Goal: Task Accomplishment & Management: Manage account settings

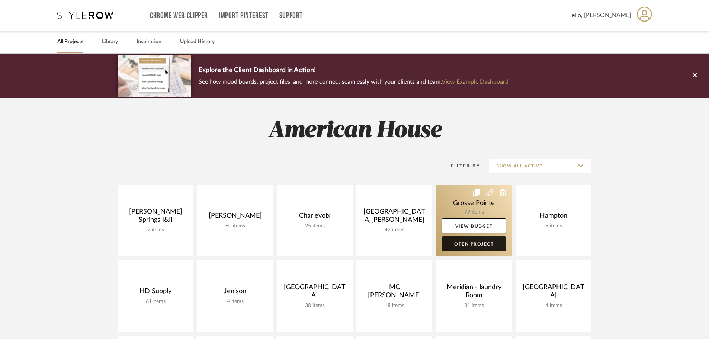
click at [468, 249] on link "Open Project" at bounding box center [474, 243] width 64 height 15
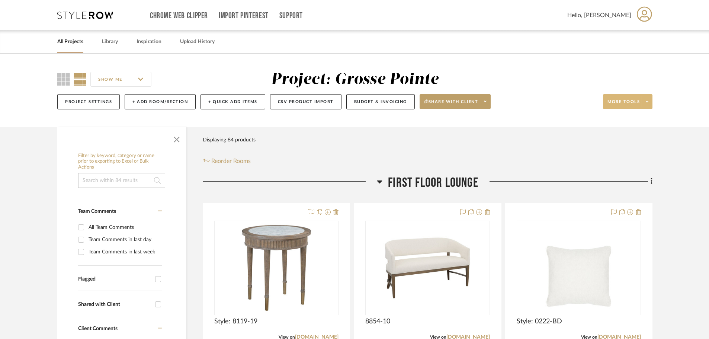
click at [649, 102] on span at bounding box center [647, 101] width 10 height 11
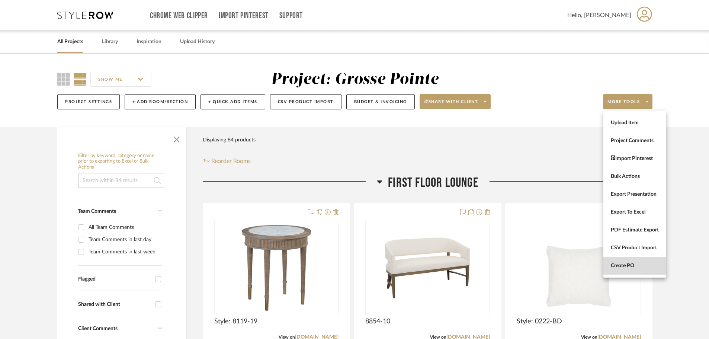
click at [634, 262] on button "Create PO" at bounding box center [634, 266] width 63 height 18
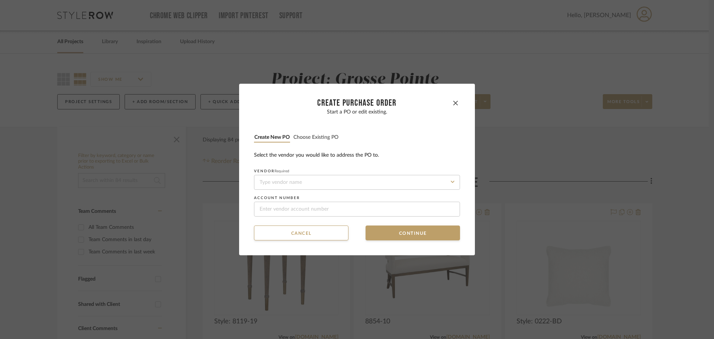
click at [301, 137] on button "Choose existing PO" at bounding box center [316, 137] width 46 height 7
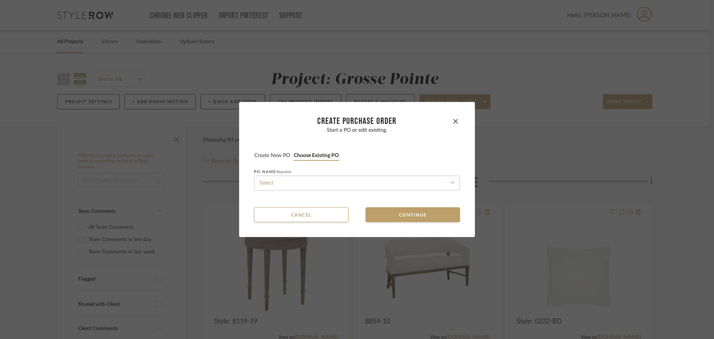
click at [313, 174] on fieldset "PO NAME Required" at bounding box center [357, 180] width 206 height 21
click at [315, 180] on input at bounding box center [357, 183] width 206 height 15
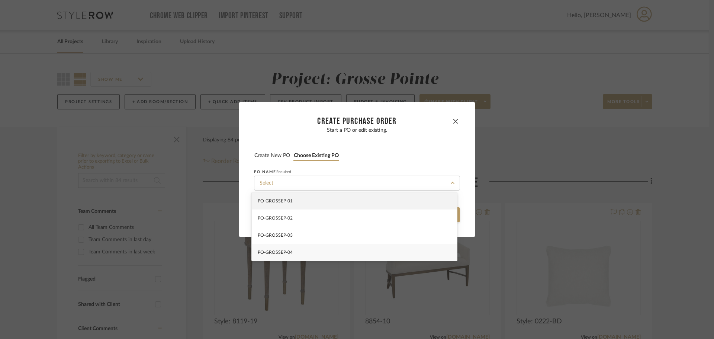
click at [327, 255] on div "PO-GROSSEP-04" at bounding box center [354, 252] width 205 height 17
type input "PO-GROSSEP-04"
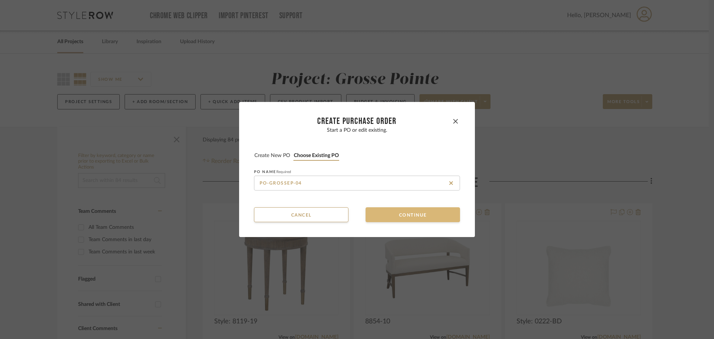
click at [370, 222] on button "Continue" at bounding box center [413, 214] width 94 height 15
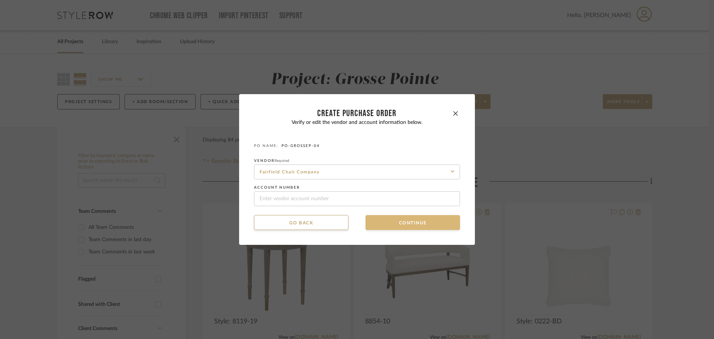
click at [373, 221] on button "Continue" at bounding box center [413, 222] width 94 height 15
click at [377, 222] on button "Continue" at bounding box center [413, 222] width 94 height 15
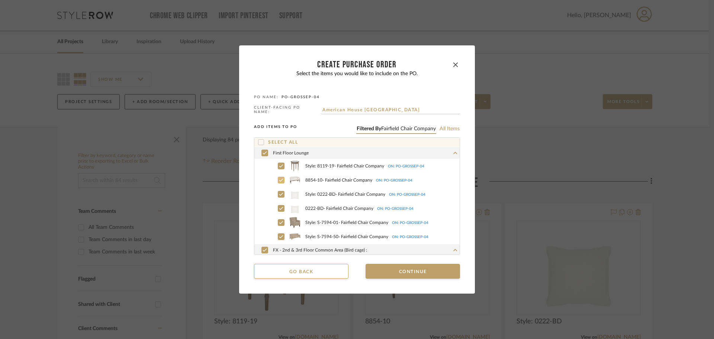
click at [280, 178] on icon at bounding box center [281, 179] width 4 height 5
click at [279, 192] on icon at bounding box center [281, 194] width 4 height 5
click at [277, 210] on label "0222-BD - Fairfield Chair Company ON: PO-GROSSEP-04" at bounding box center [365, 208] width 189 height 11
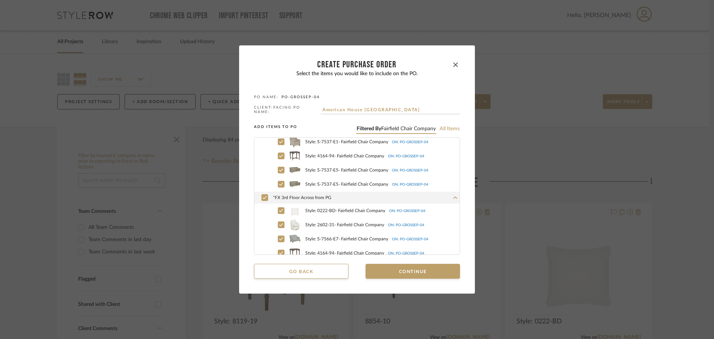
scroll to position [335, 0]
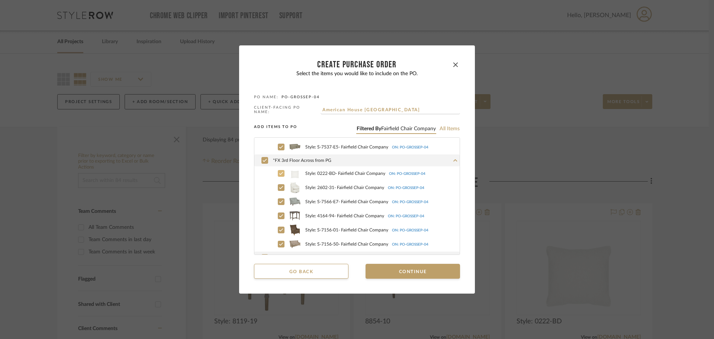
click at [279, 171] on icon at bounding box center [281, 173] width 4 height 5
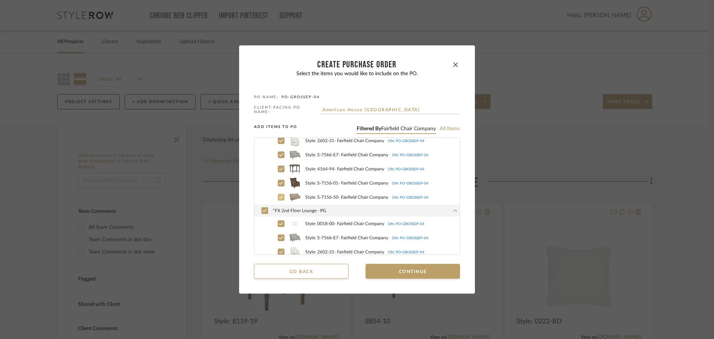
scroll to position [409, 0]
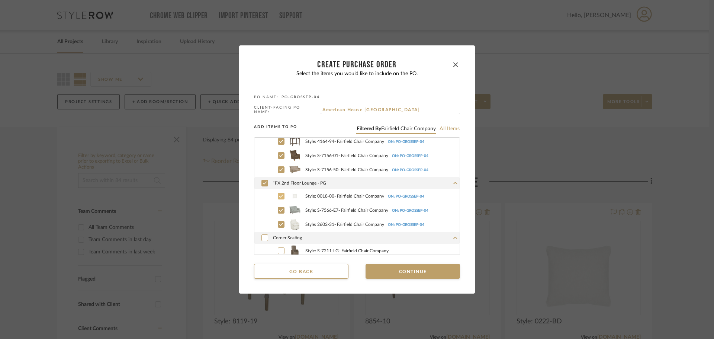
click at [279, 193] on icon at bounding box center [281, 195] width 4 height 5
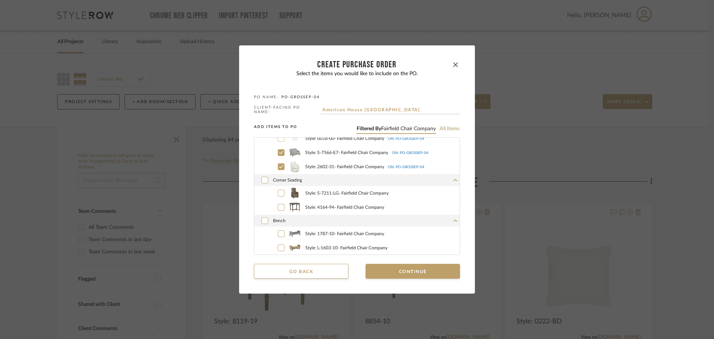
scroll to position [467, 0]
click at [387, 274] on button "Continue" at bounding box center [413, 271] width 94 height 15
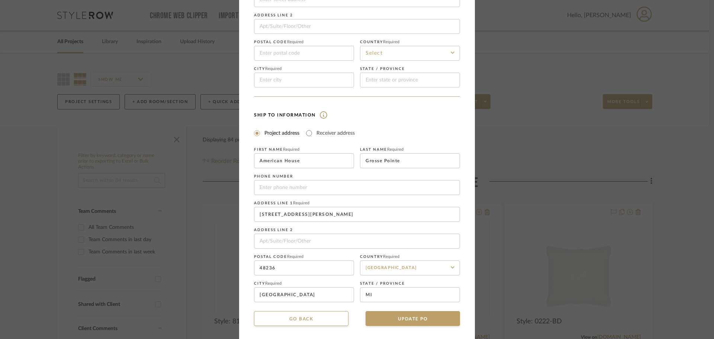
scroll to position [87, 0]
click at [400, 311] on button "UPDATE PO" at bounding box center [413, 316] width 94 height 15
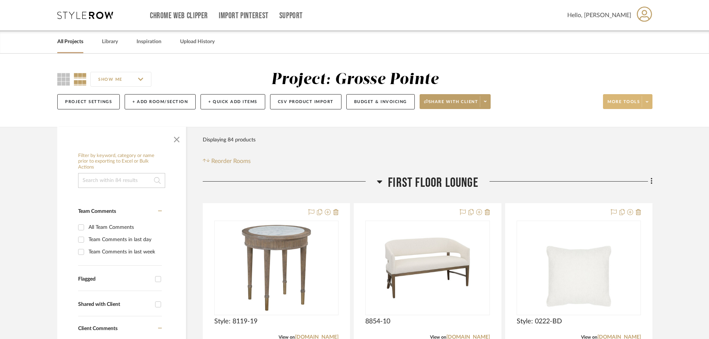
click at [644, 99] on span at bounding box center [647, 101] width 10 height 11
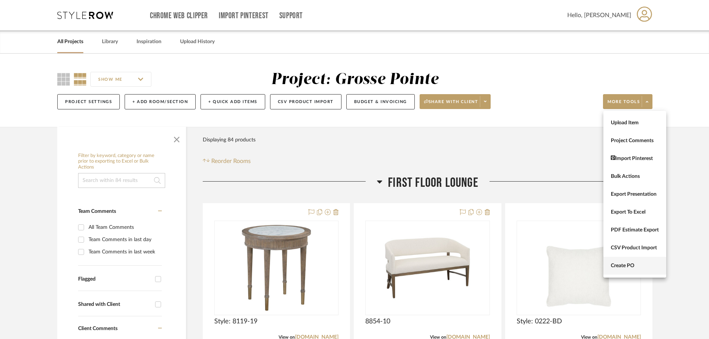
click at [622, 270] on button "Create PO" at bounding box center [634, 266] width 63 height 18
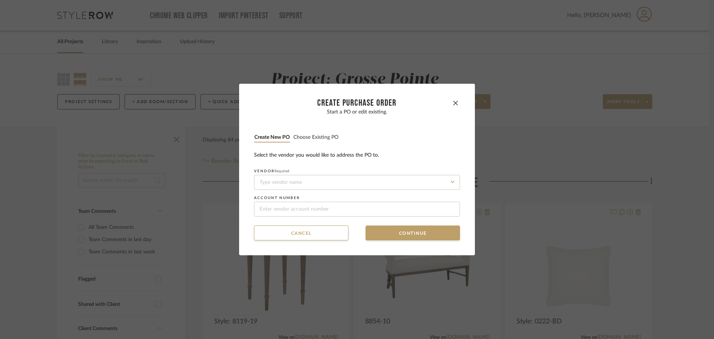
click at [317, 138] on button "Choose existing PO" at bounding box center [316, 137] width 46 height 7
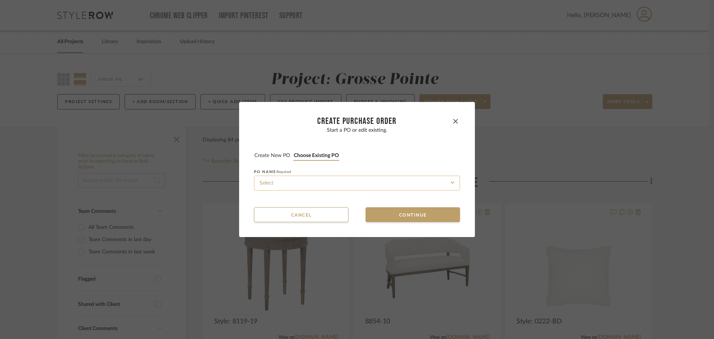
click at [316, 181] on input at bounding box center [357, 183] width 206 height 15
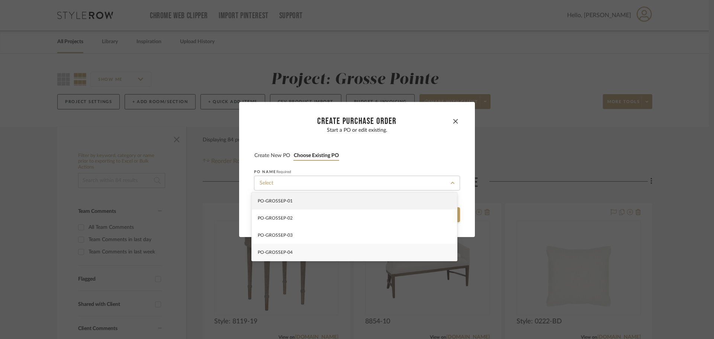
click at [321, 250] on div "PO-GROSSEP-04" at bounding box center [354, 252] width 205 height 17
type input "PO-GROSSEP-04"
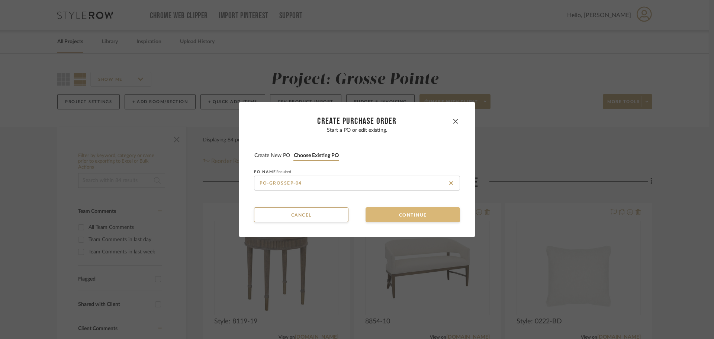
click at [386, 217] on button "Continue" at bounding box center [413, 214] width 94 height 15
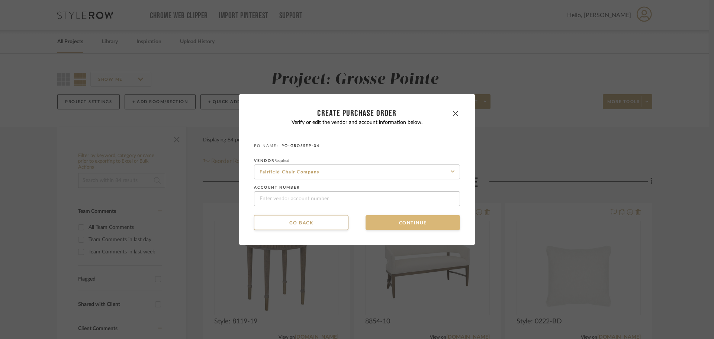
click at [379, 220] on button "Continue" at bounding box center [413, 222] width 94 height 15
click at [381, 224] on button "Continue" at bounding box center [413, 222] width 94 height 15
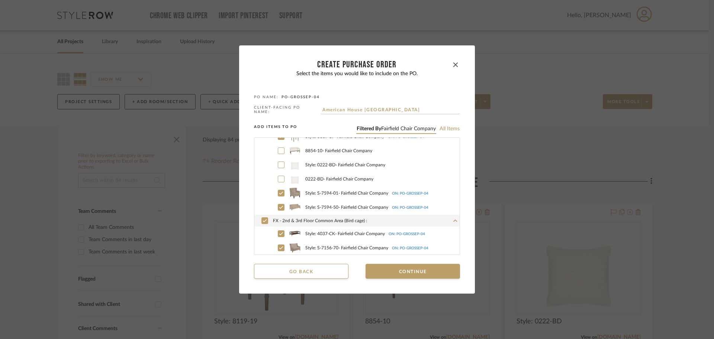
scroll to position [0, 0]
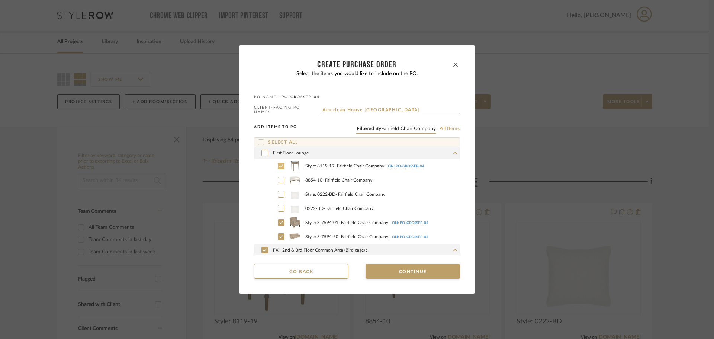
click at [275, 165] on label "Style: 8119-19 - Fairfield Chair Company ON: PO-GROSSEP-04" at bounding box center [365, 165] width 189 height 11
click at [279, 177] on icon at bounding box center [281, 179] width 4 height 5
click at [279, 192] on icon at bounding box center [281, 194] width 4 height 5
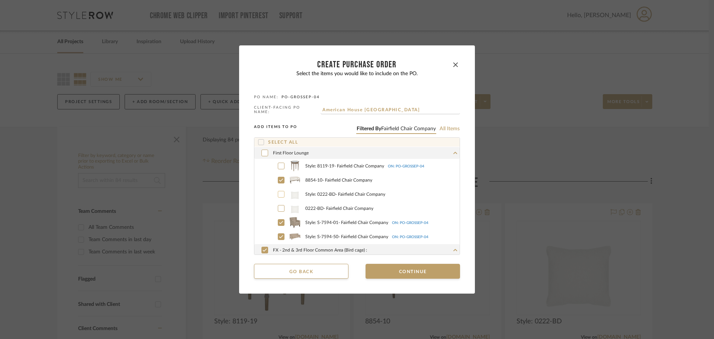
click at [279, 203] on label "0222-BD - Fairfield Chair Company" at bounding box center [365, 208] width 189 height 11
click at [279, 220] on icon at bounding box center [281, 222] width 4 height 5
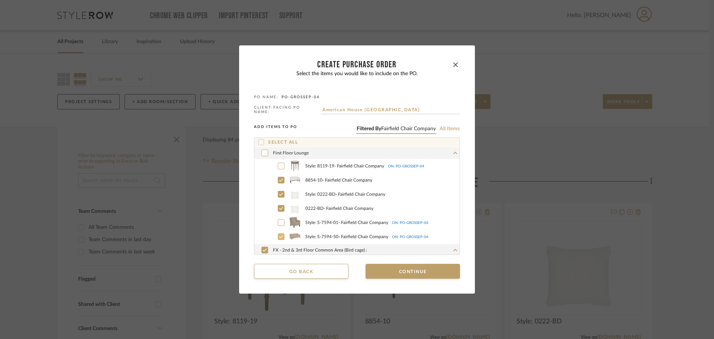
click at [279, 234] on icon at bounding box center [281, 236] width 4 height 5
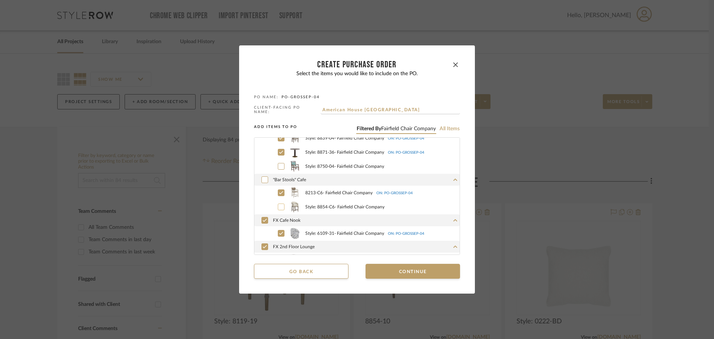
scroll to position [149, 0]
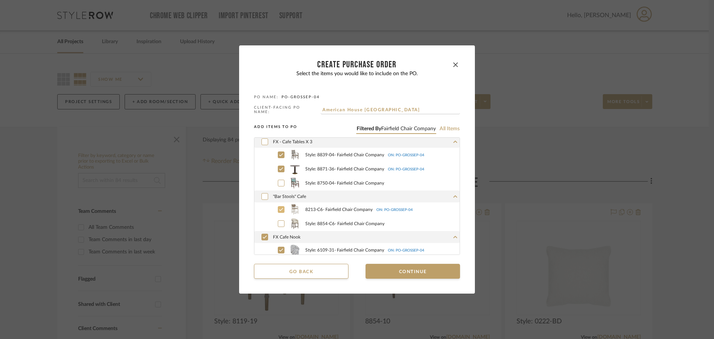
click at [279, 209] on icon at bounding box center [281, 209] width 4 height 5
click at [278, 165] on div at bounding box center [281, 168] width 7 height 7
click at [279, 154] on icon at bounding box center [281, 154] width 4 height 3
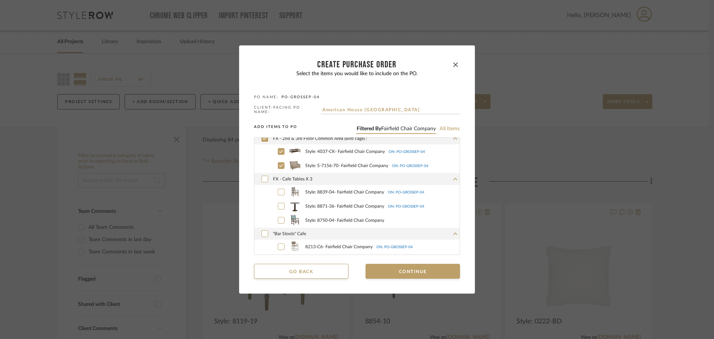
scroll to position [74, 0]
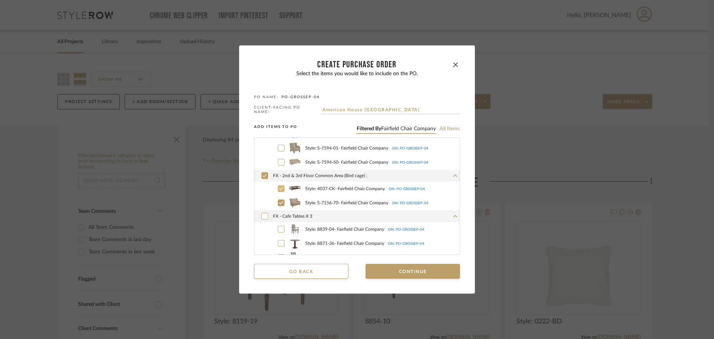
click at [279, 188] on icon at bounding box center [281, 188] width 4 height 5
click at [279, 203] on icon at bounding box center [281, 202] width 4 height 5
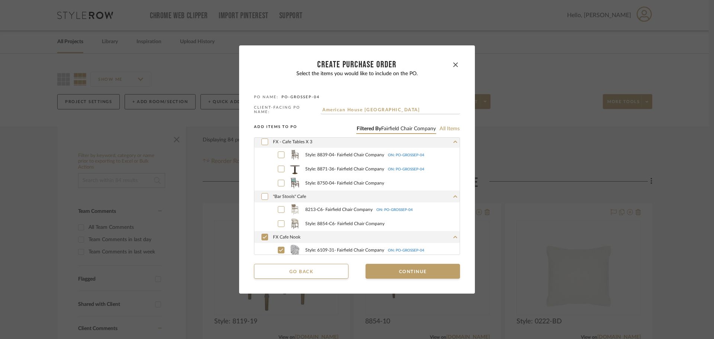
scroll to position [186, 0]
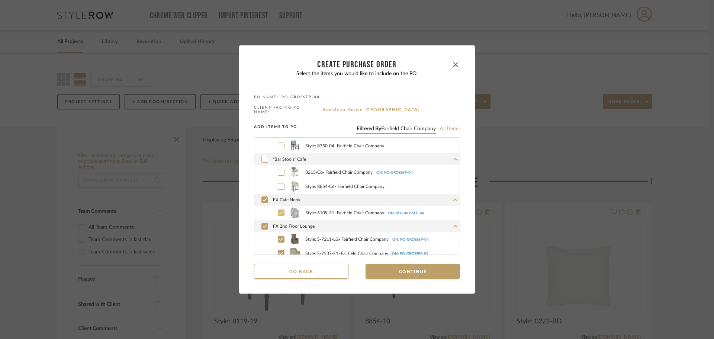
click at [279, 207] on label "Style: 6109-31 - Fairfield Chair Company ON: PO-GROSSEP-04" at bounding box center [365, 212] width 189 height 11
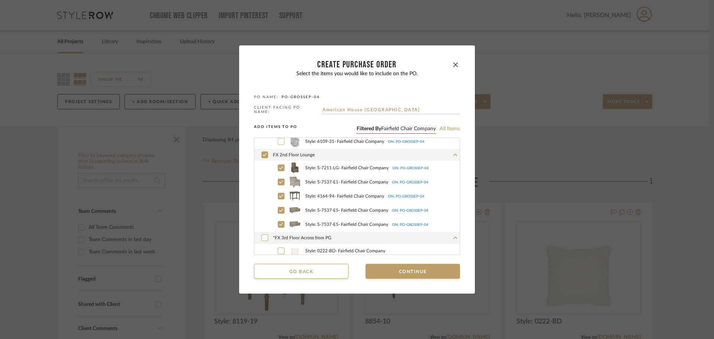
scroll to position [260, 0]
click at [263, 151] on icon at bounding box center [265, 151] width 4 height 3
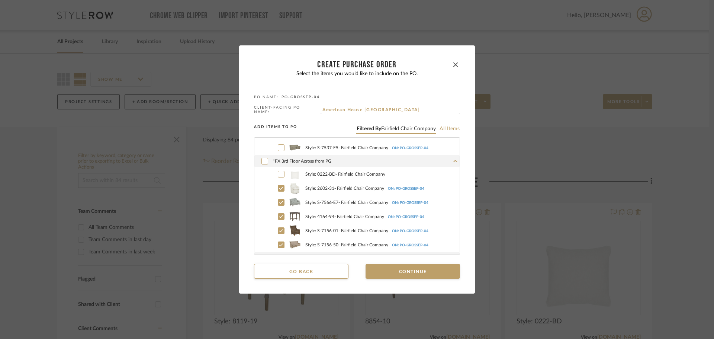
scroll to position [335, 0]
click at [263, 159] on icon at bounding box center [265, 160] width 4 height 3
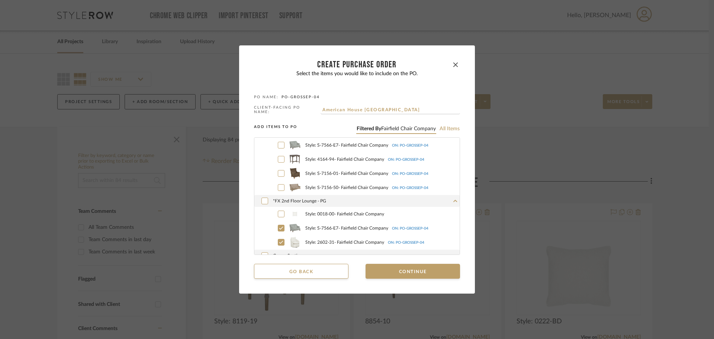
scroll to position [409, 0]
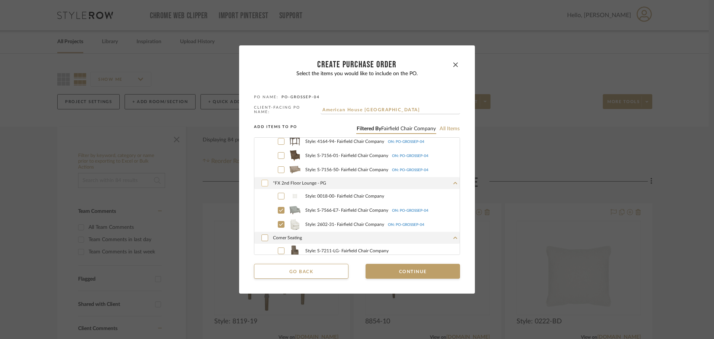
click at [263, 180] on div at bounding box center [264, 183] width 7 height 7
click at [280, 195] on icon at bounding box center [281, 195] width 4 height 5
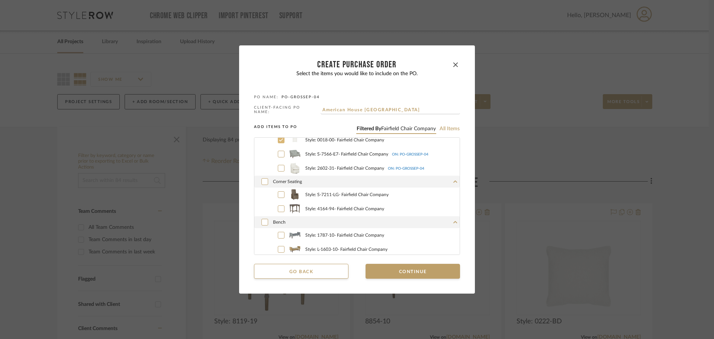
scroll to position [467, 0]
click at [263, 177] on icon at bounding box center [265, 179] width 4 height 5
click at [278, 232] on div at bounding box center [281, 233] width 7 height 7
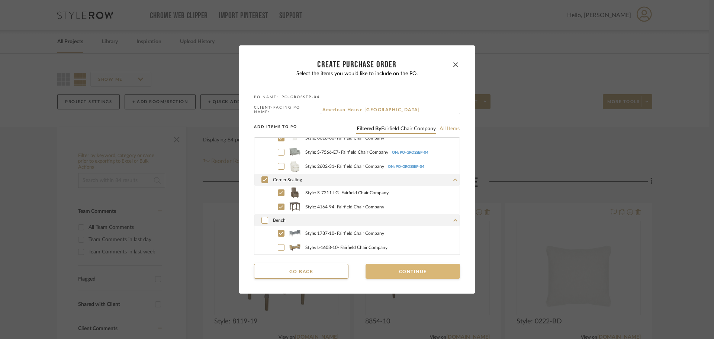
click at [404, 272] on button "Continue" at bounding box center [413, 271] width 94 height 15
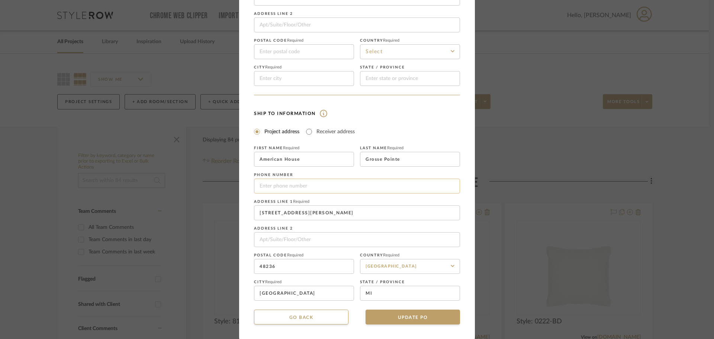
scroll to position [87, 0]
click at [397, 308] on mat-dialog-content "CREATE Purchase order Vendor and Ship To address information are optional. If y…" at bounding box center [357, 126] width 206 height 396
click at [396, 313] on button "UPDATE PO" at bounding box center [413, 316] width 94 height 15
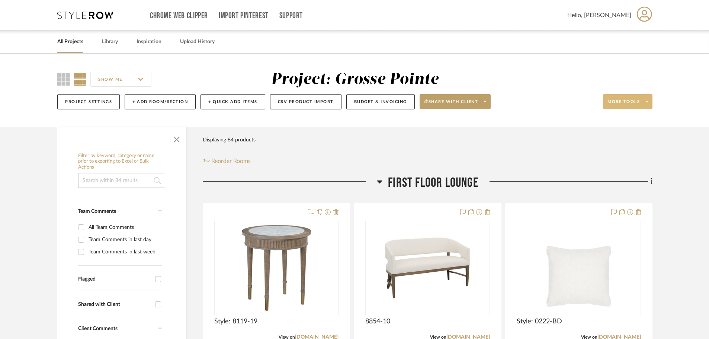
click at [650, 108] on button "More tools" at bounding box center [627, 101] width 49 height 15
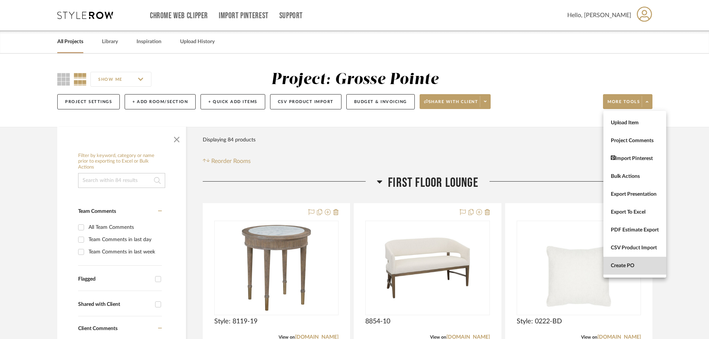
click at [632, 265] on span "Create PO" at bounding box center [635, 266] width 48 height 6
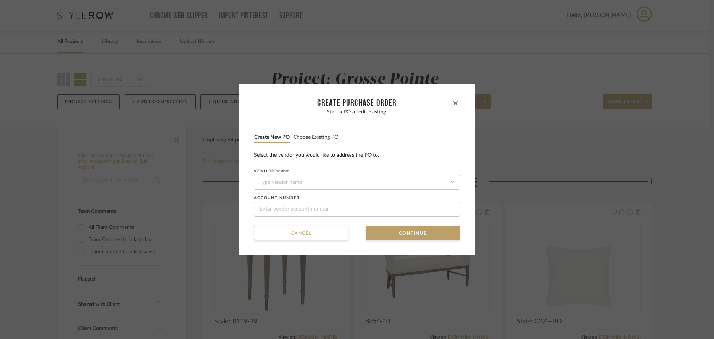
click at [291, 131] on div "Start a PO or edit existing. Create new PO Choose existing PO Select the vendor…" at bounding box center [357, 162] width 206 height 107
click at [298, 137] on button "Choose existing PO" at bounding box center [316, 137] width 46 height 7
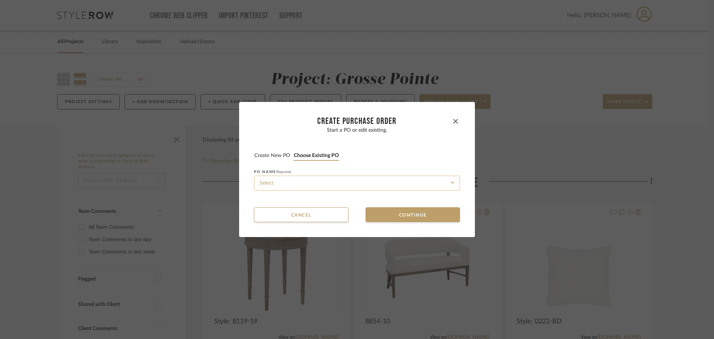
click at [294, 186] on input at bounding box center [357, 183] width 206 height 15
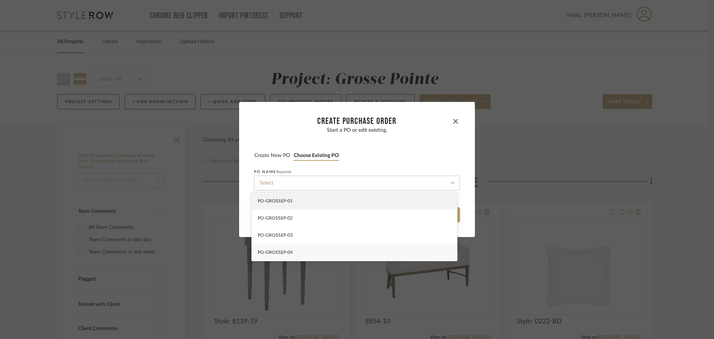
click at [302, 250] on div "PO-GROSSEP-04" at bounding box center [354, 252] width 205 height 17
type input "PO-GROSSEP-04"
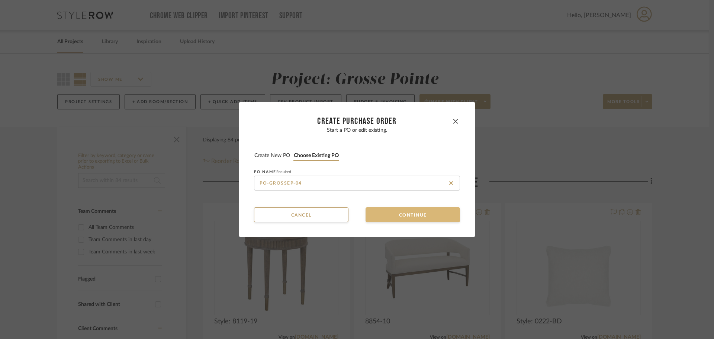
click at [366, 215] on button "Continue" at bounding box center [413, 214] width 94 height 15
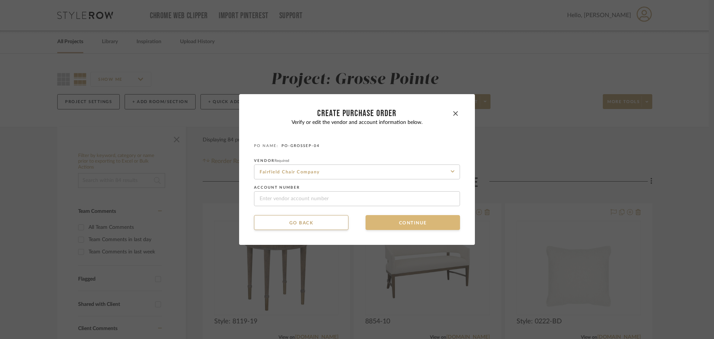
click at [385, 225] on button "Continue" at bounding box center [413, 222] width 94 height 15
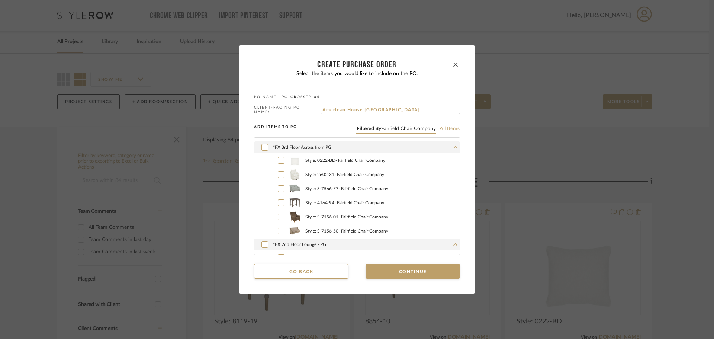
scroll to position [335, 0]
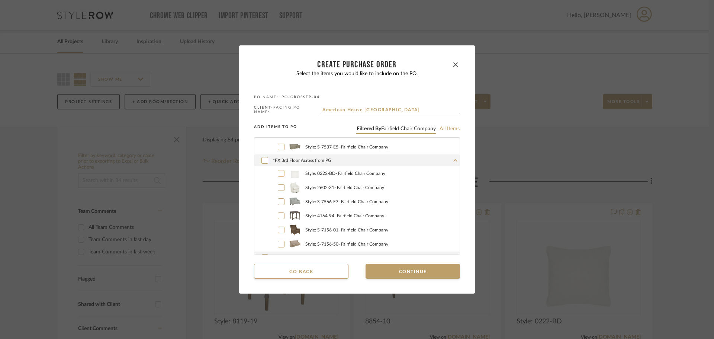
click at [285, 173] on label "Style: 0222-BD - Fairfield Chair Company" at bounding box center [365, 173] width 189 height 11
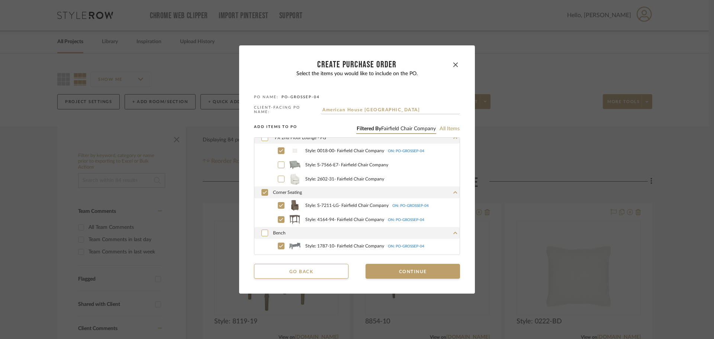
scroll to position [467, 0]
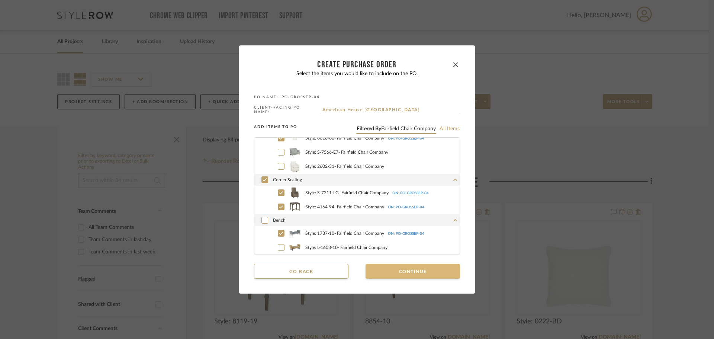
click at [406, 269] on button "Continue" at bounding box center [413, 271] width 94 height 15
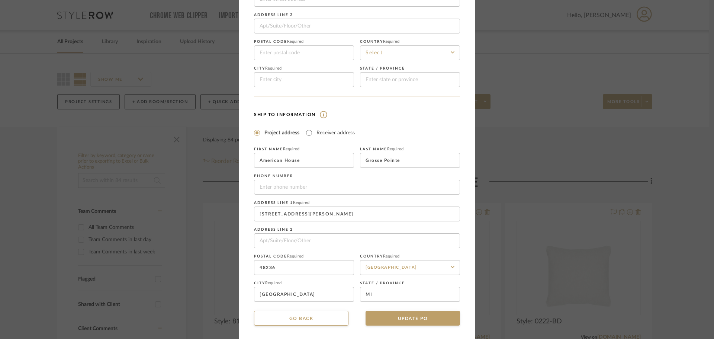
scroll to position [87, 0]
click at [416, 322] on button "UPDATE PO" at bounding box center [413, 316] width 94 height 15
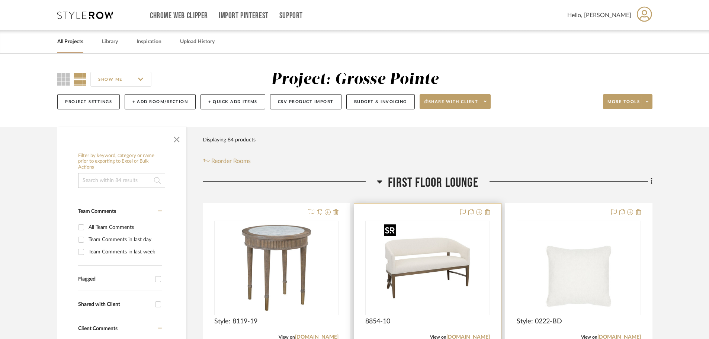
click at [411, 261] on img "0" at bounding box center [427, 267] width 93 height 93
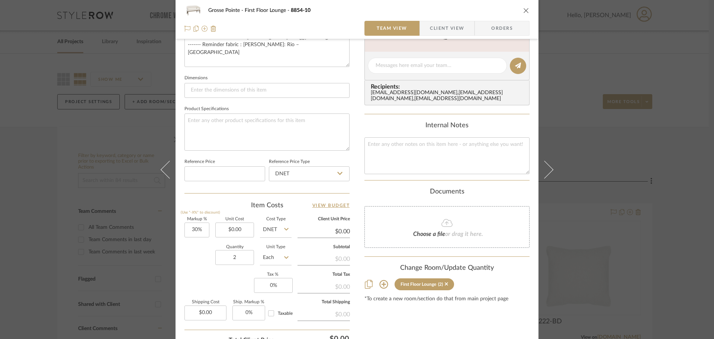
scroll to position [298, 0]
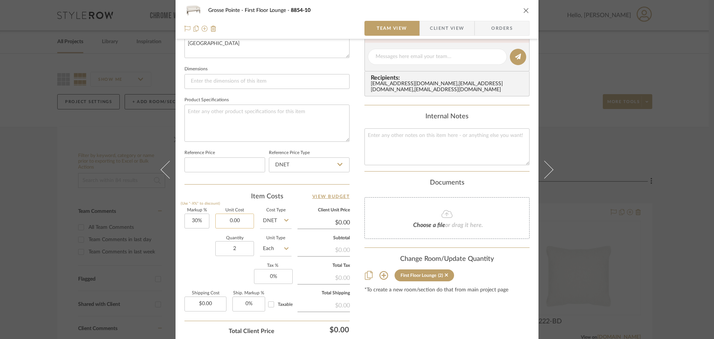
click at [232, 223] on input "0.00" at bounding box center [234, 220] width 39 height 15
type input "$1,554.00"
click at [206, 241] on div "Quantity 2 Unit Type Each" at bounding box center [237, 249] width 107 height 26
type input "$2,020.20"
click at [523, 10] on icon "close" at bounding box center [526, 10] width 6 height 6
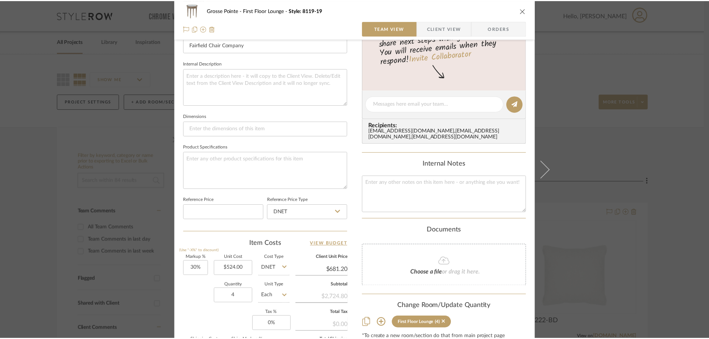
scroll to position [260, 0]
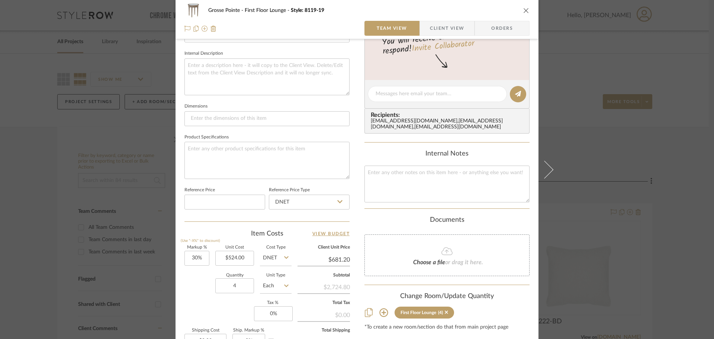
click at [521, 6] on div "Grosse Pointe First Floor Lounge Style: 8119-19" at bounding box center [356, 10] width 345 height 15
click at [525, 11] on icon "close" at bounding box center [526, 10] width 6 height 6
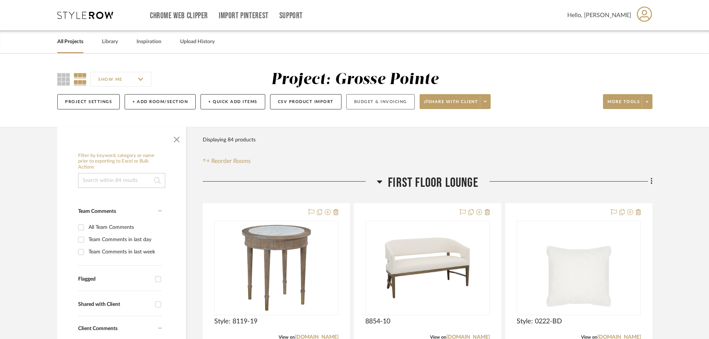
click at [359, 103] on button "Budget & Invoicing" at bounding box center [380, 101] width 68 height 15
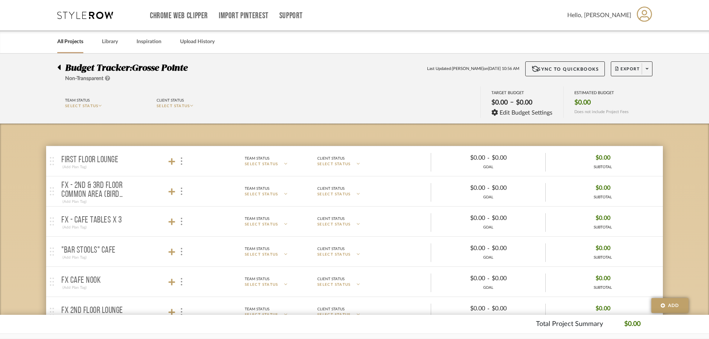
click at [61, 66] on div at bounding box center [61, 65] width 8 height 9
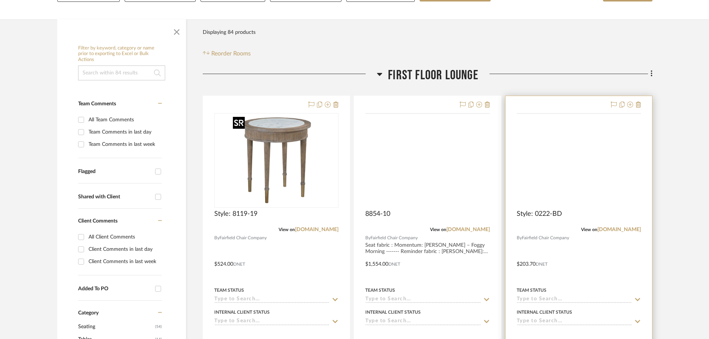
scroll to position [112, 0]
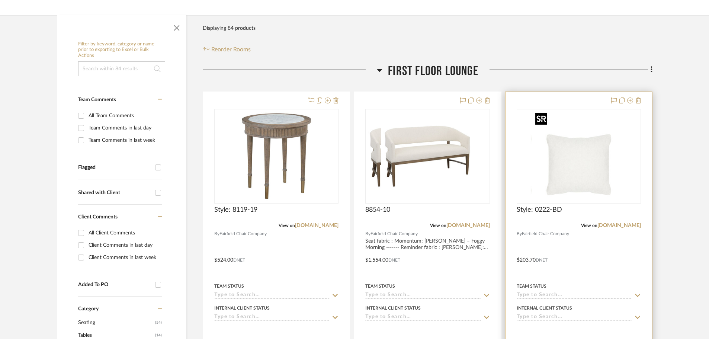
click at [608, 156] on img "0" at bounding box center [563, 156] width 93 height 93
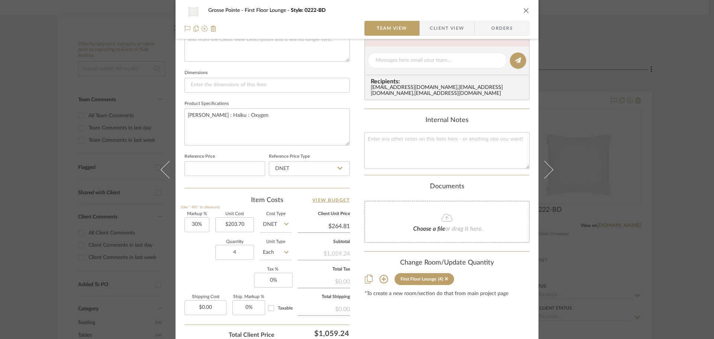
scroll to position [298, 0]
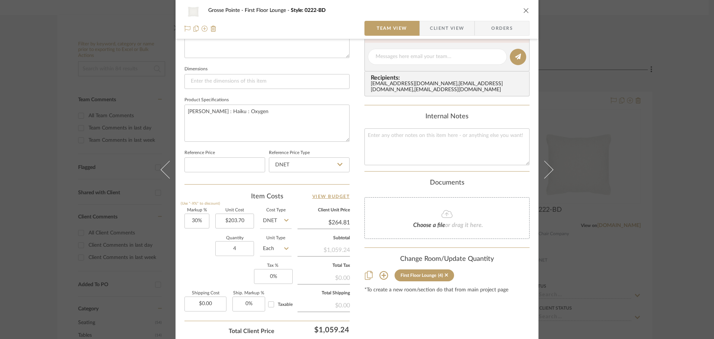
click at [523, 13] on icon "close" at bounding box center [526, 10] width 6 height 6
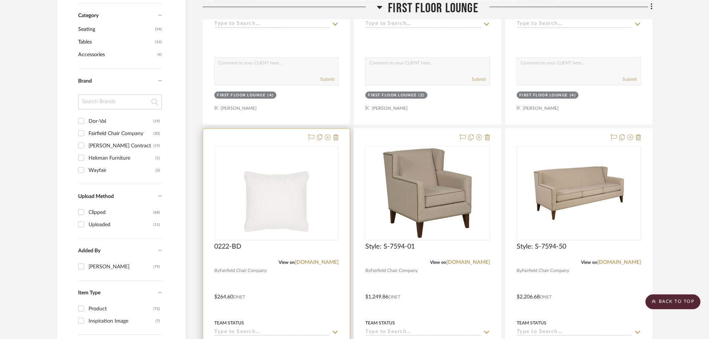
scroll to position [409, 0]
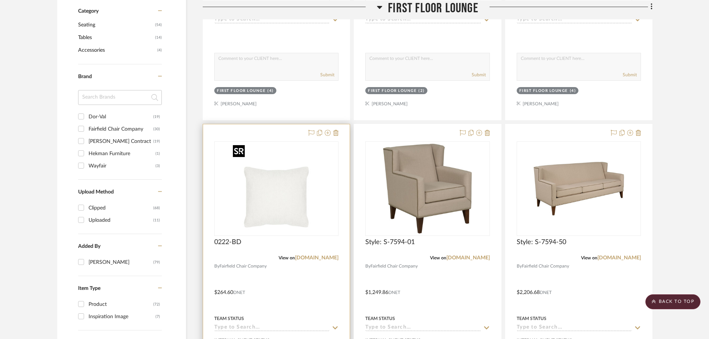
click at [0, 0] on img at bounding box center [0, 0] width 0 height 0
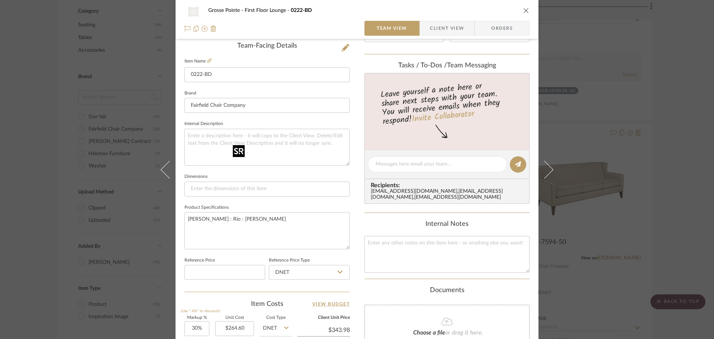
scroll to position [186, 0]
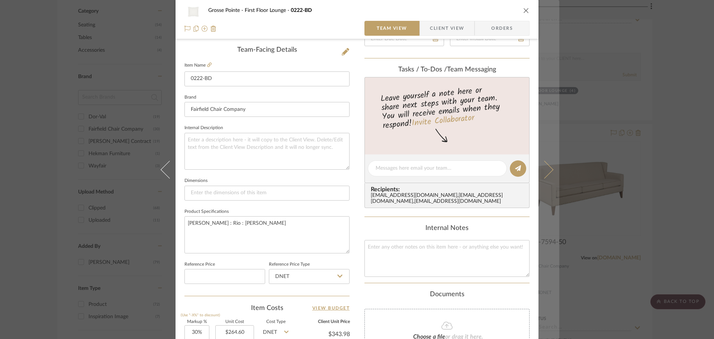
click at [543, 173] on icon at bounding box center [545, 169] width 18 height 18
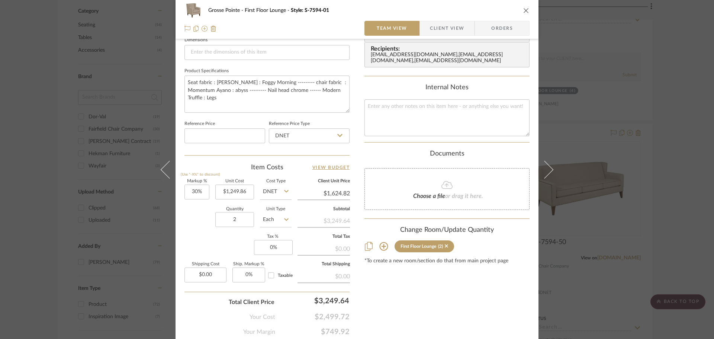
scroll to position [335, 0]
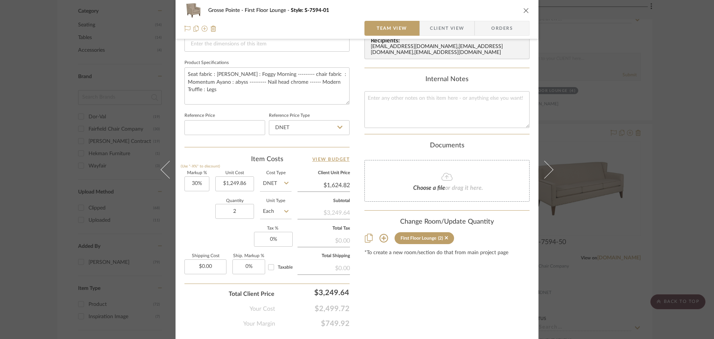
click at [525, 11] on icon "close" at bounding box center [526, 10] width 6 height 6
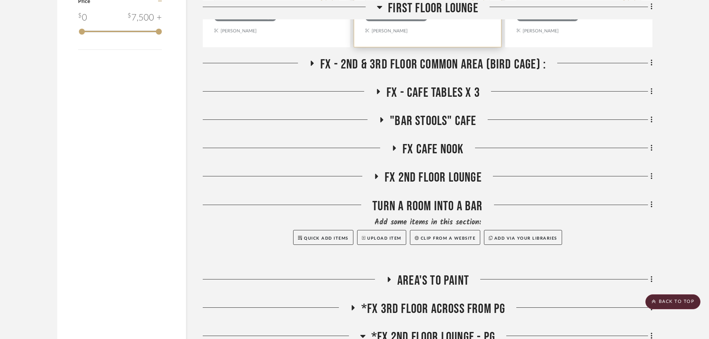
scroll to position [818, 0]
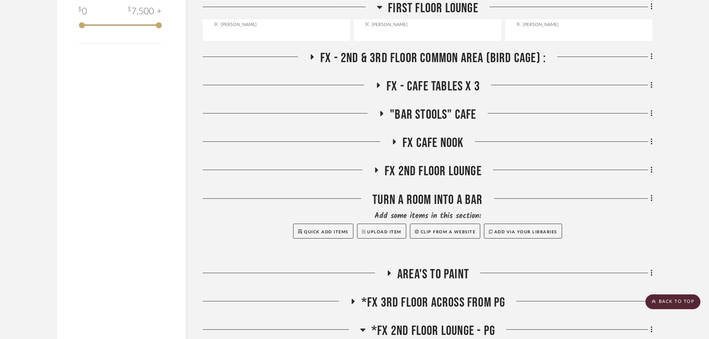
click at [312, 59] on icon at bounding box center [312, 56] width 3 height 5
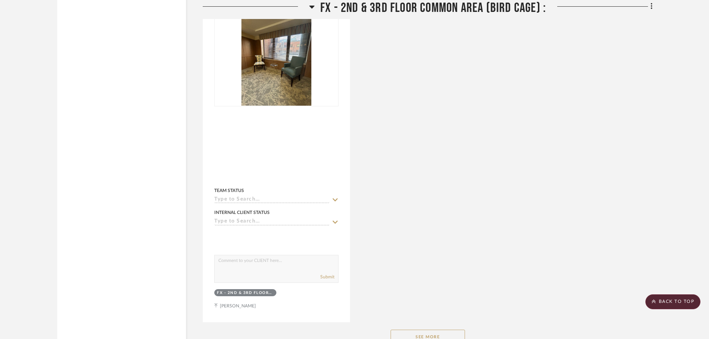
scroll to position [1785, 0]
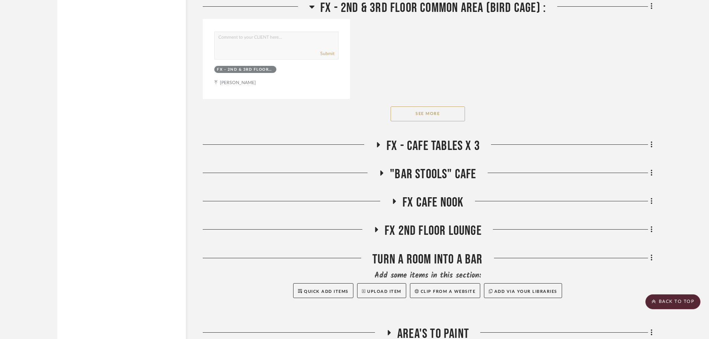
click at [382, 144] on icon at bounding box center [378, 145] width 9 height 6
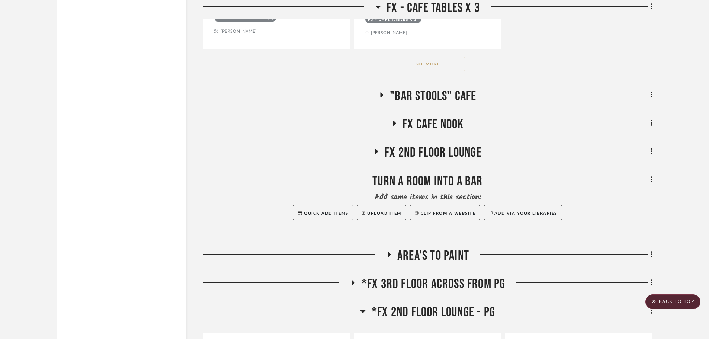
scroll to position [2901, 0]
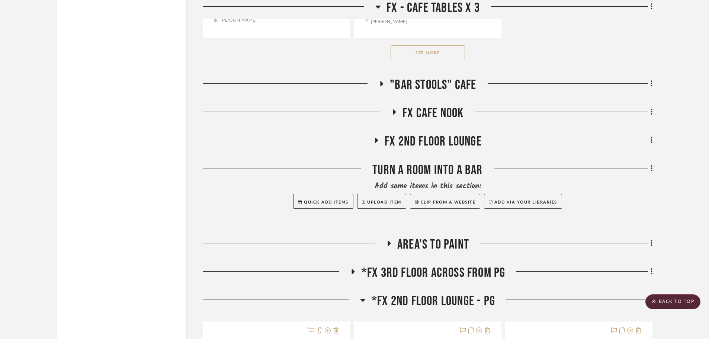
click at [378, 80] on div at bounding box center [291, 86] width 176 height 19
click at [375, 139] on icon at bounding box center [376, 140] width 3 height 5
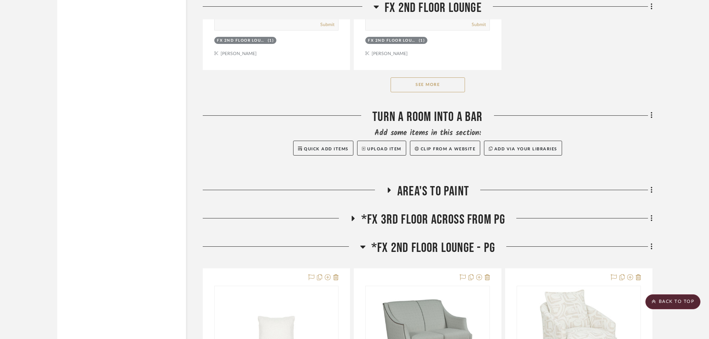
scroll to position [3979, 0]
click at [400, 90] on button "See More" at bounding box center [427, 84] width 74 height 15
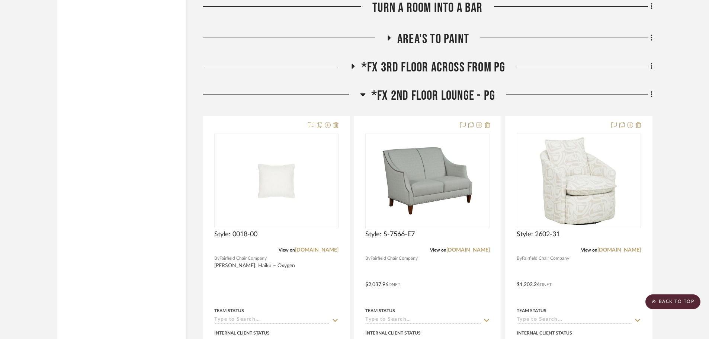
scroll to position [5132, 0]
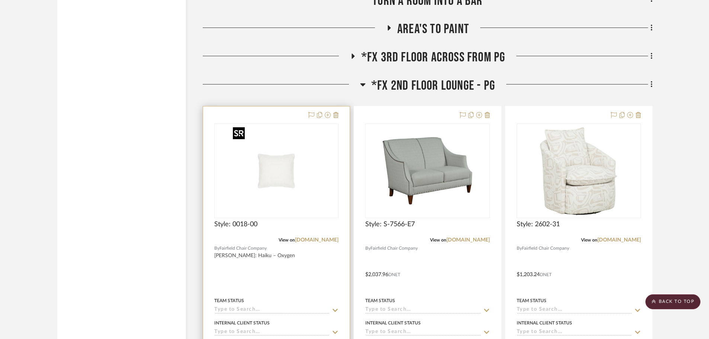
click at [277, 172] on img "0" at bounding box center [276, 170] width 93 height 93
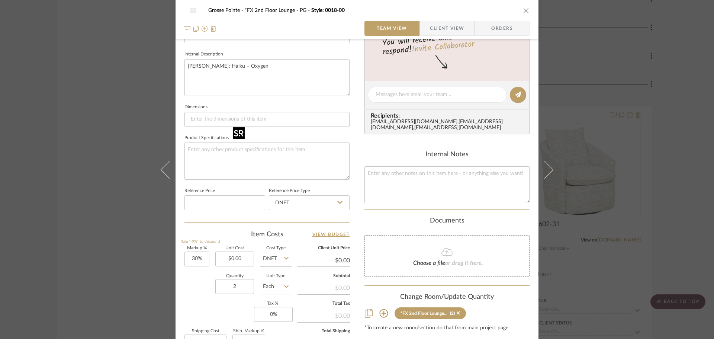
scroll to position [260, 0]
click at [230, 257] on input "0.00" at bounding box center [234, 258] width 39 height 15
type input "$203.70"
click at [232, 234] on div "Item Costs View Budget" at bounding box center [266, 233] width 165 height 9
type input "$264.81"
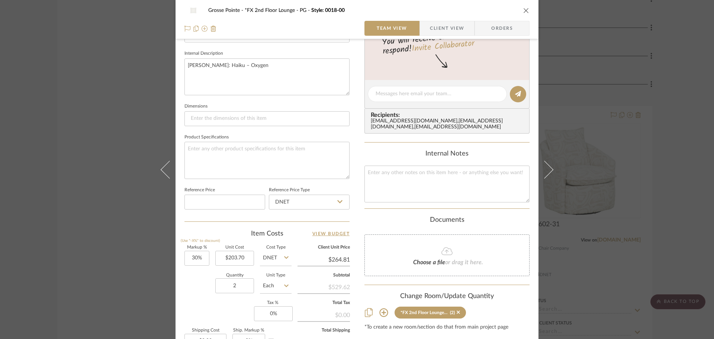
click at [523, 10] on icon "close" at bounding box center [526, 10] width 6 height 6
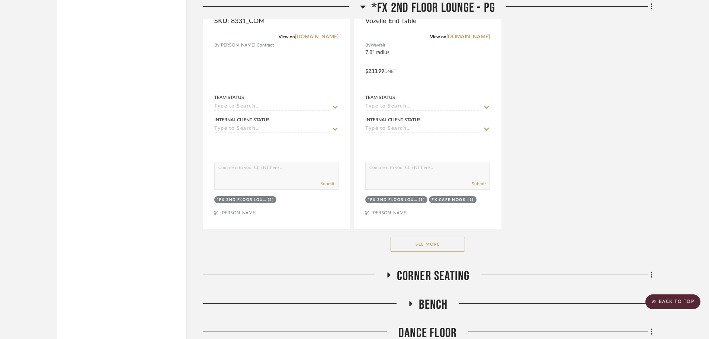
scroll to position [6095, 0]
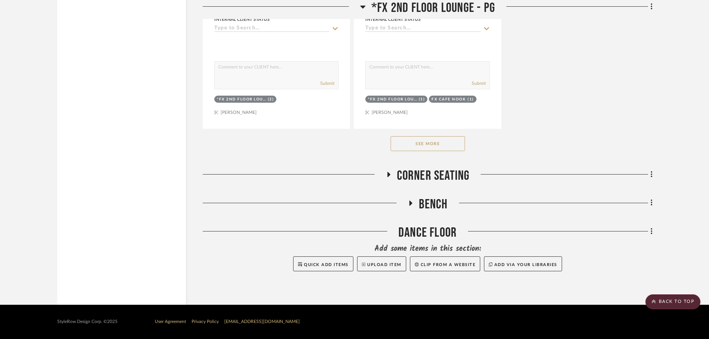
click at [385, 169] on div at bounding box center [294, 177] width 183 height 19
click at [416, 139] on button "See More" at bounding box center [427, 143] width 74 height 15
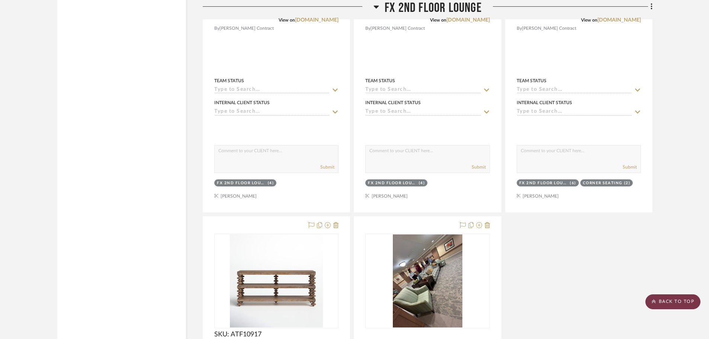
click at [646, 298] on scroll-to-top-button "BACK TO TOP" at bounding box center [672, 301] width 55 height 15
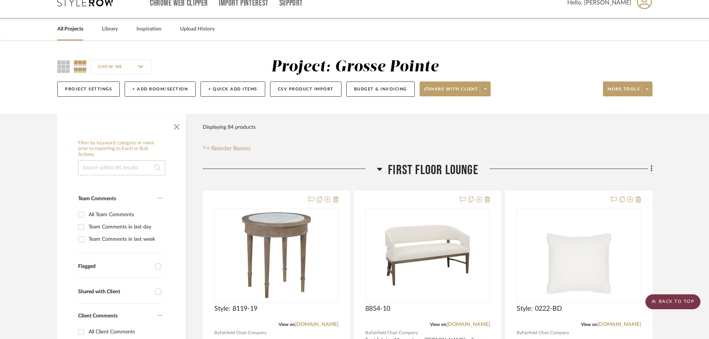
scroll to position [0, 0]
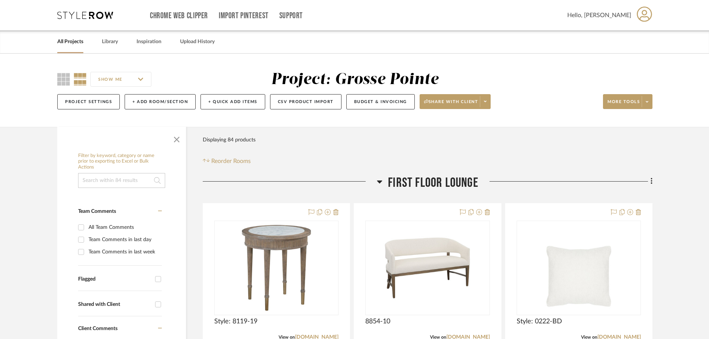
click at [108, 179] on input at bounding box center [121, 180] width 87 height 15
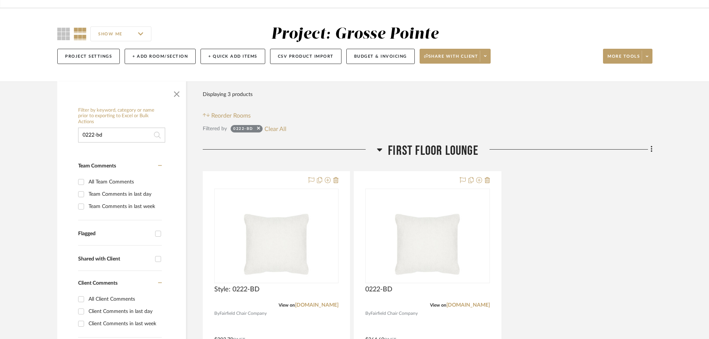
scroll to position [186, 0]
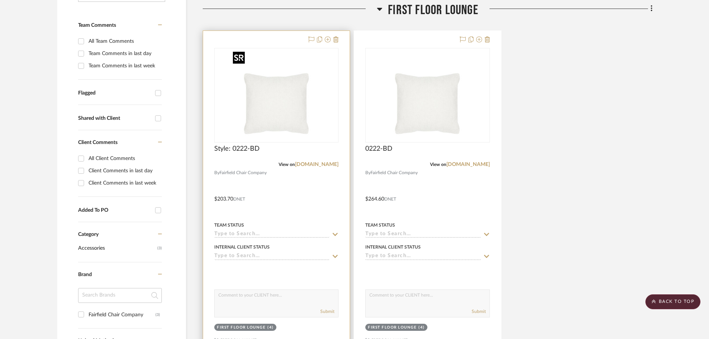
type input "0222-bd"
click at [255, 115] on img "0" at bounding box center [276, 95] width 93 height 93
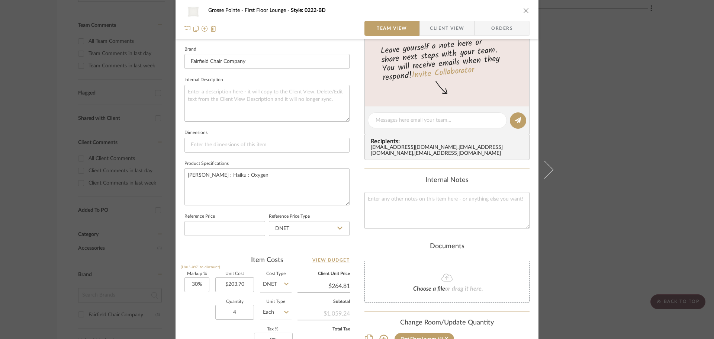
scroll to position [298, 0]
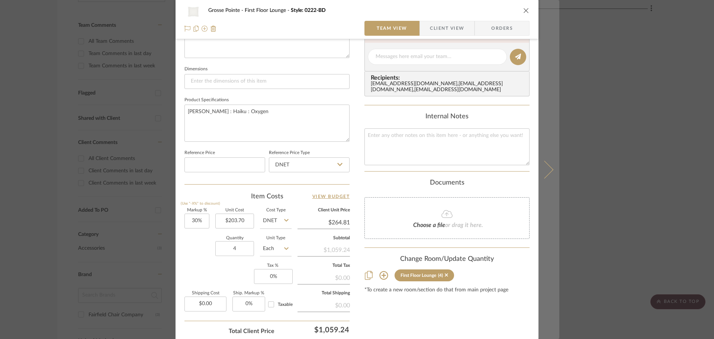
click at [549, 168] on icon at bounding box center [545, 169] width 18 height 18
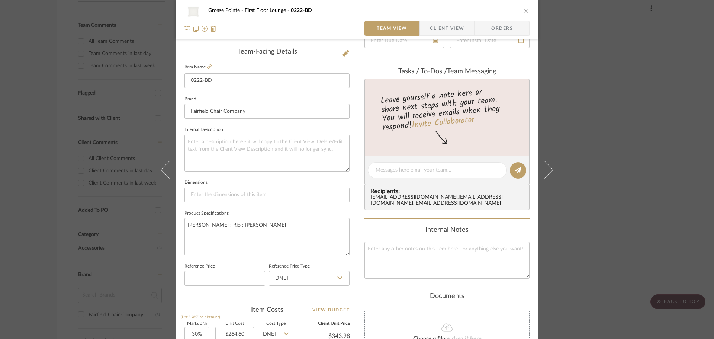
scroll to position [223, 0]
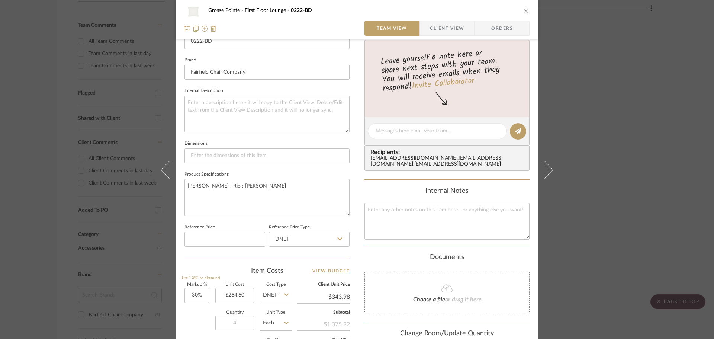
click at [518, 13] on div "[GEOGRAPHIC_DATA] 0222-BD" at bounding box center [356, 10] width 345 height 15
click at [523, 10] on icon "close" at bounding box center [526, 10] width 6 height 6
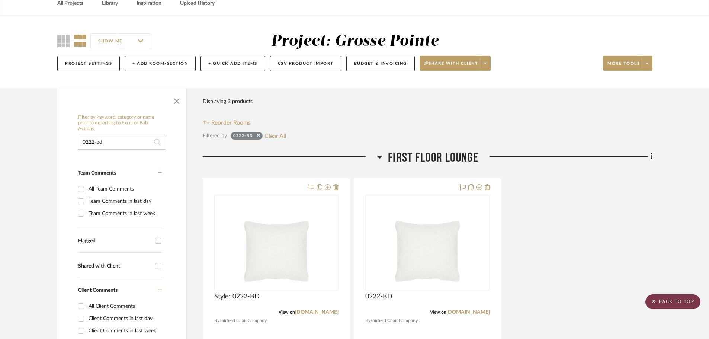
scroll to position [37, 0]
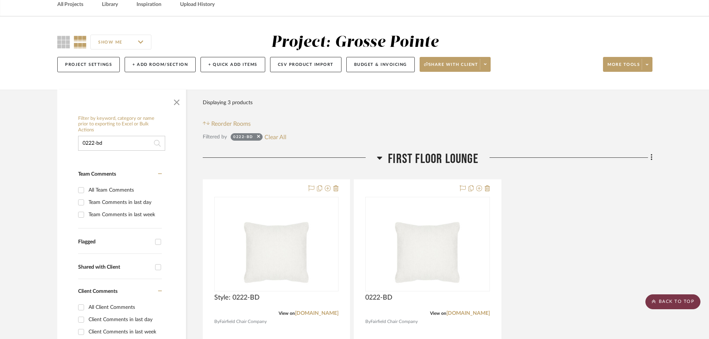
click at [660, 302] on scroll-to-top-button "BACK TO TOP" at bounding box center [672, 301] width 55 height 15
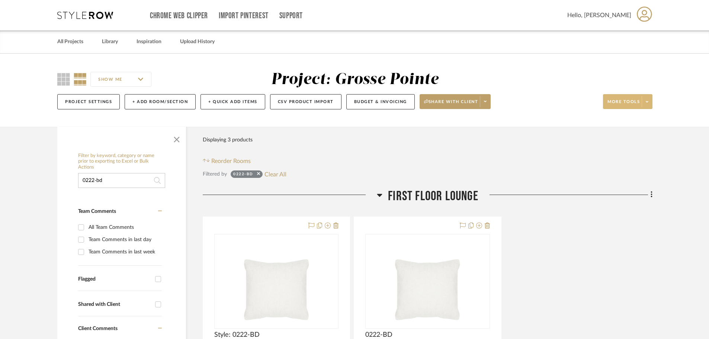
click at [644, 106] on span at bounding box center [647, 101] width 10 height 11
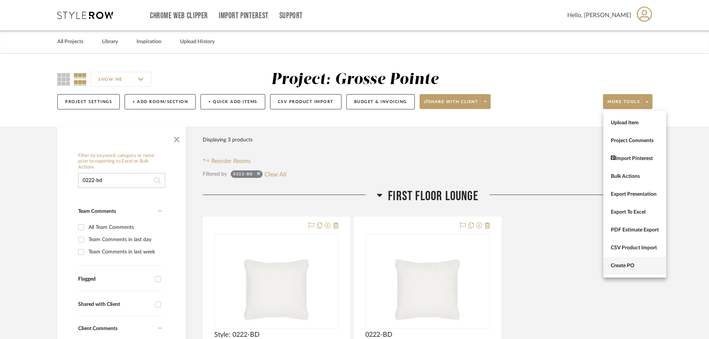
click at [640, 264] on span "Create PO" at bounding box center [635, 266] width 48 height 6
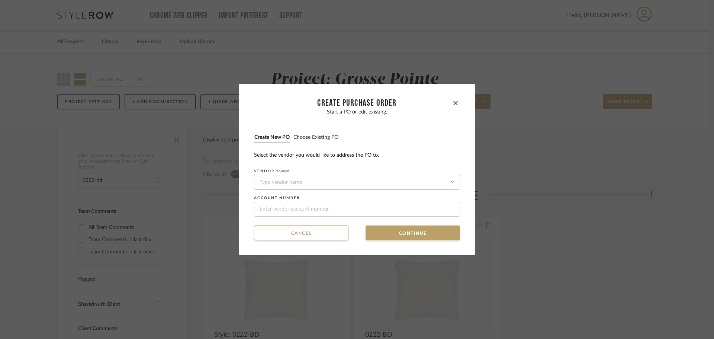
click at [293, 137] on button "Choose existing PO" at bounding box center [316, 137] width 46 height 7
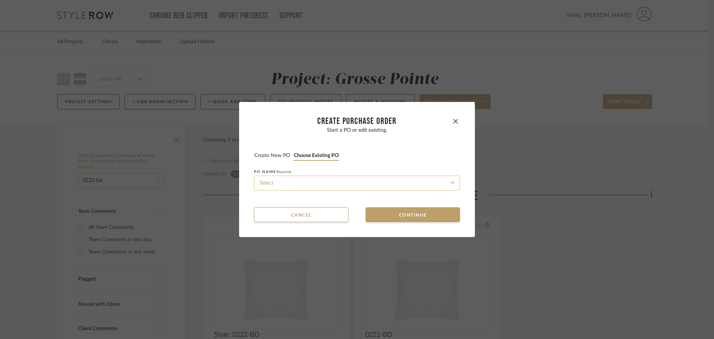
click at [314, 178] on input at bounding box center [357, 183] width 206 height 15
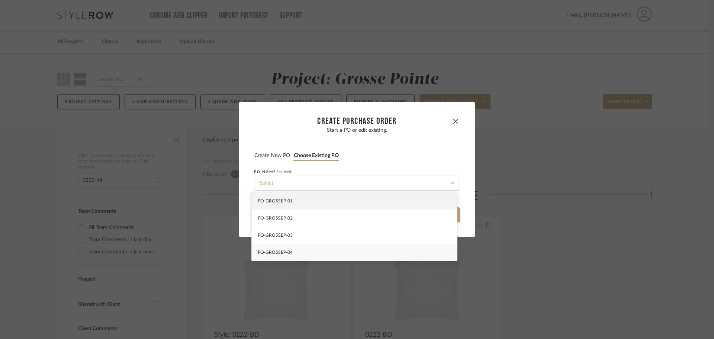
click at [318, 250] on div "PO-GROSSEP-04" at bounding box center [354, 252] width 205 height 17
type input "PO-GROSSEP-04"
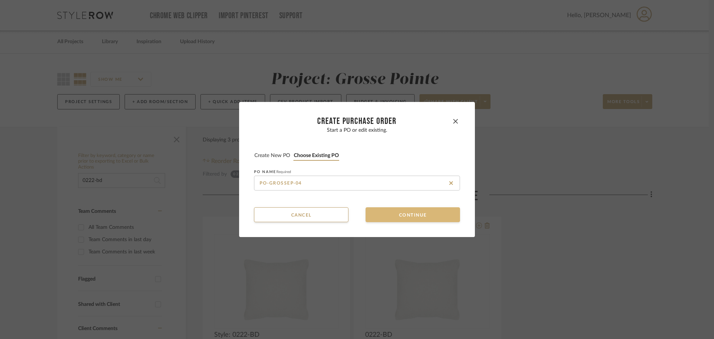
click at [395, 212] on button "Continue" at bounding box center [413, 214] width 94 height 15
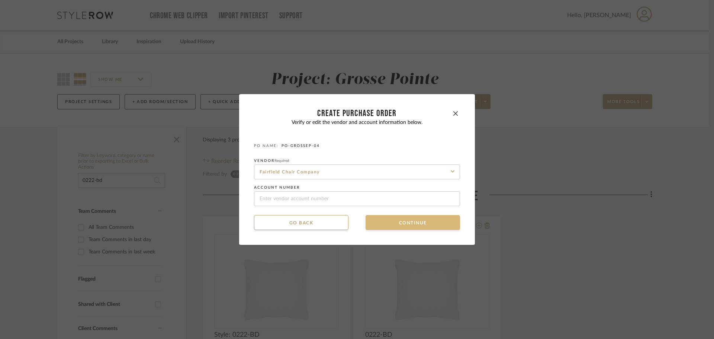
click at [393, 216] on button "Continue" at bounding box center [413, 222] width 94 height 15
click at [393, 221] on button "Continue" at bounding box center [413, 222] width 94 height 15
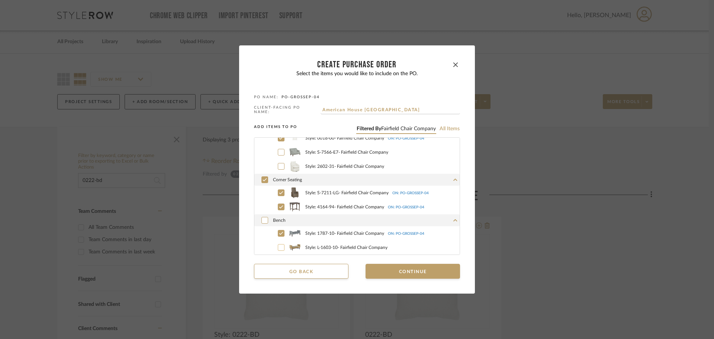
scroll to position [430, 0]
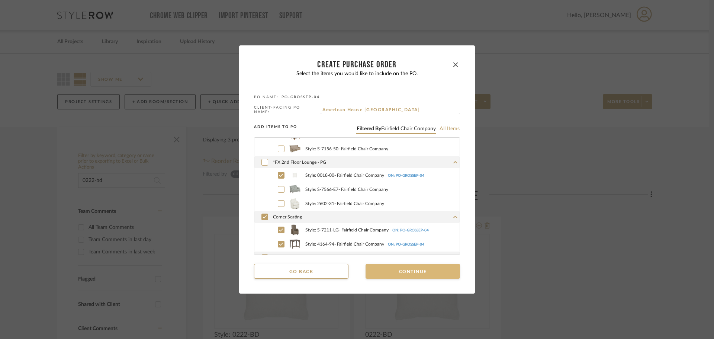
click at [384, 271] on button "Continue" at bounding box center [413, 271] width 94 height 15
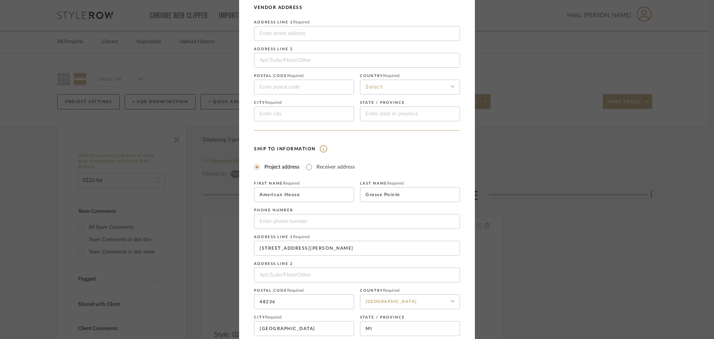
scroll to position [87, 0]
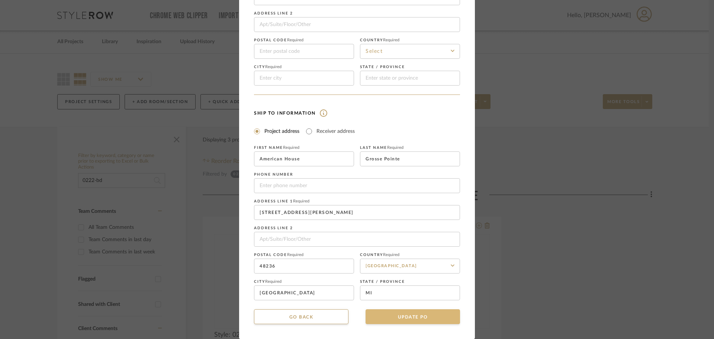
click at [399, 314] on button "UPDATE PO" at bounding box center [413, 316] width 94 height 15
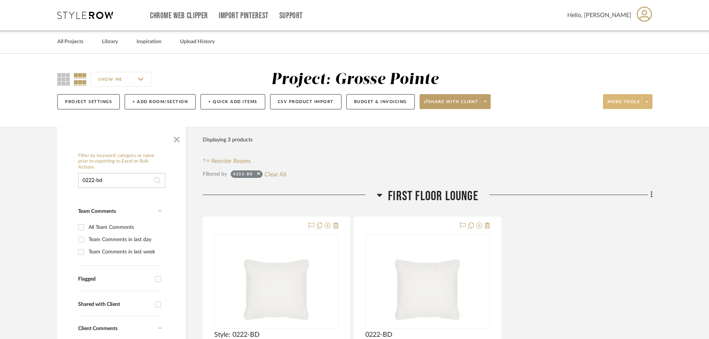
click at [650, 106] on span at bounding box center [647, 101] width 10 height 11
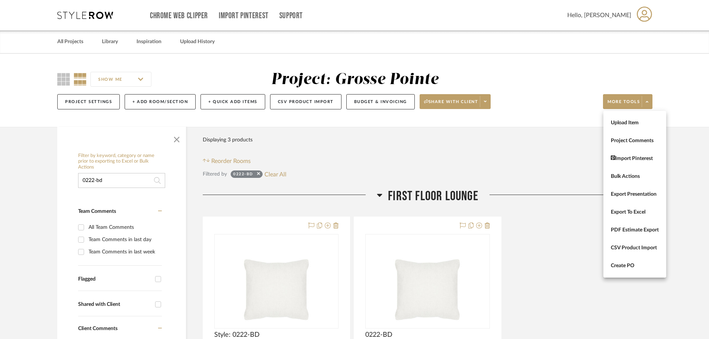
click at [493, 112] on div at bounding box center [354, 169] width 709 height 339
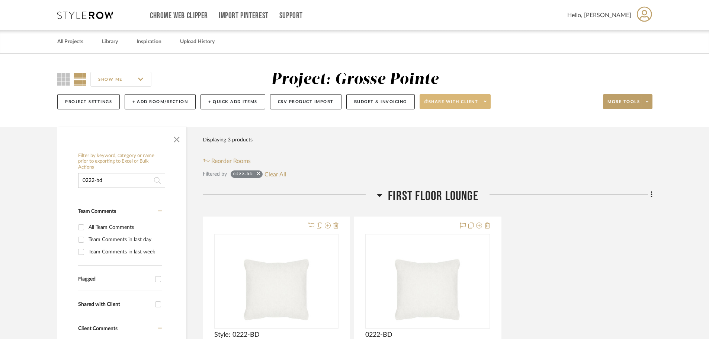
click at [488, 109] on button "Share with client" at bounding box center [454, 101] width 71 height 15
click at [488, 109] on div at bounding box center [354, 169] width 709 height 339
click at [90, 104] on button "Project Settings" at bounding box center [88, 101] width 62 height 15
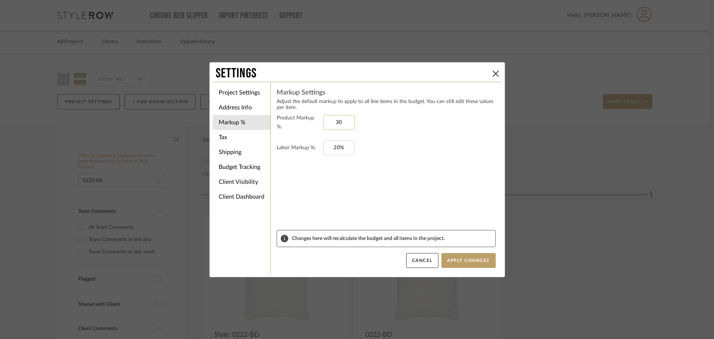
click at [331, 116] on input "30" at bounding box center [339, 122] width 31 height 15
drag, startPoint x: 331, startPoint y: 116, endPoint x: 367, endPoint y: 117, distance: 36.1
click at [367, 117] on fieldset "Product Markup %: 30" at bounding box center [386, 122] width 219 height 18
type input "35%"
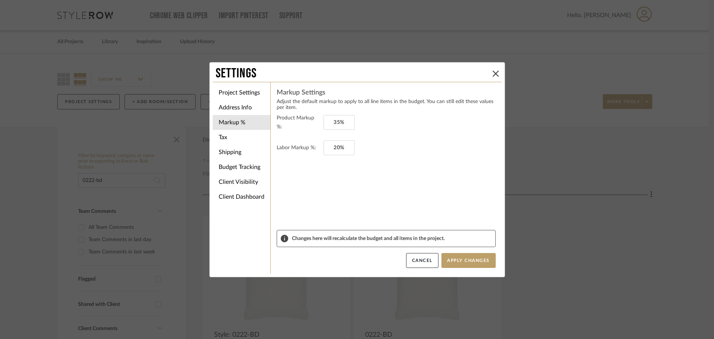
click at [367, 117] on fieldset "Product Markup %: 35%" at bounding box center [386, 122] width 219 height 18
click at [336, 145] on input "20" at bounding box center [339, 147] width 31 height 15
type input "0%"
click at [347, 180] on form "Product Markup %: 35% Labor Markup %: 0%" at bounding box center [386, 171] width 219 height 116
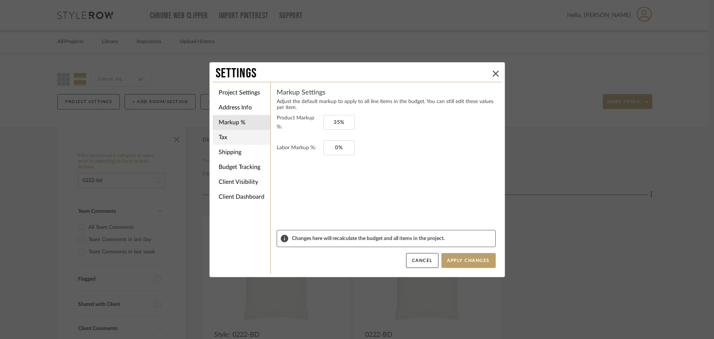
click at [216, 138] on li "Tax" at bounding box center [242, 137] width 58 height 15
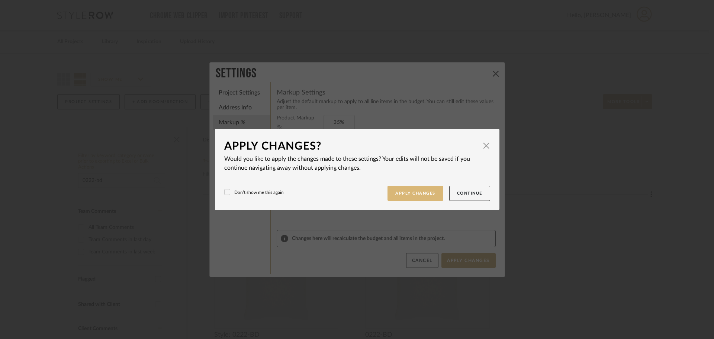
click at [388, 189] on button "Apply Changes" at bounding box center [416, 193] width 56 height 15
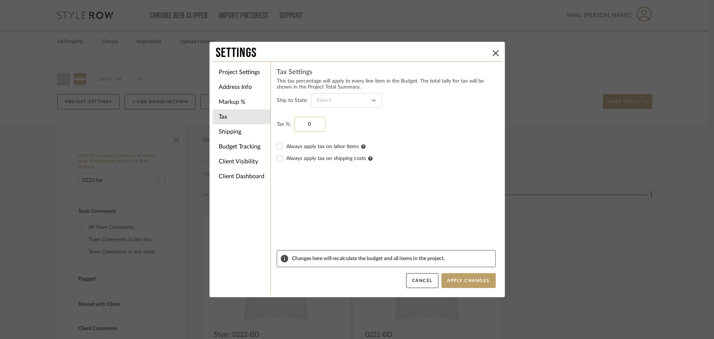
click at [321, 124] on input "0" at bounding box center [309, 124] width 31 height 15
type input "6%"
click at [240, 104] on li "Markup %" at bounding box center [242, 101] width 58 height 15
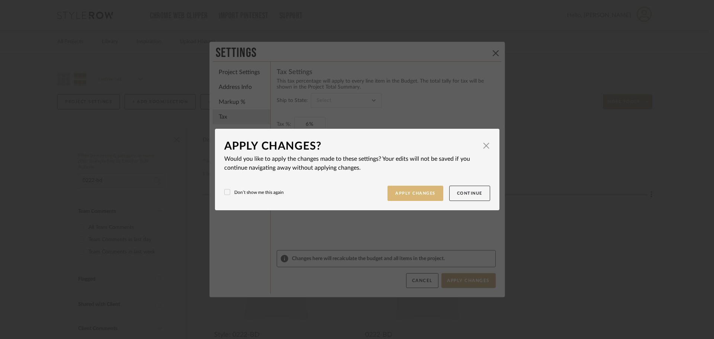
click at [437, 193] on button "Apply Changes" at bounding box center [416, 193] width 56 height 15
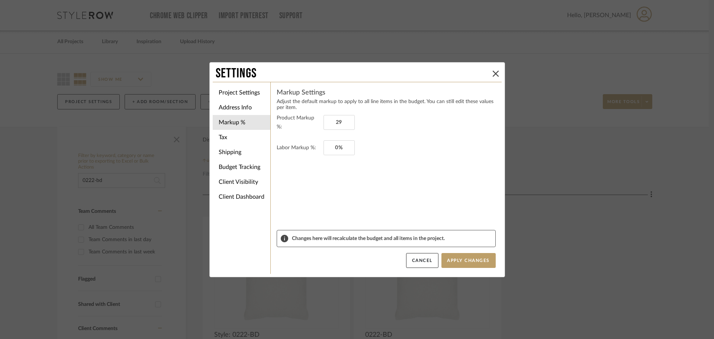
type input "29%"
click at [348, 206] on form "Product Markup %: 29% Labor Markup %: 0%" at bounding box center [386, 171] width 219 height 116
click at [233, 149] on li "Shipping" at bounding box center [242, 152] width 58 height 15
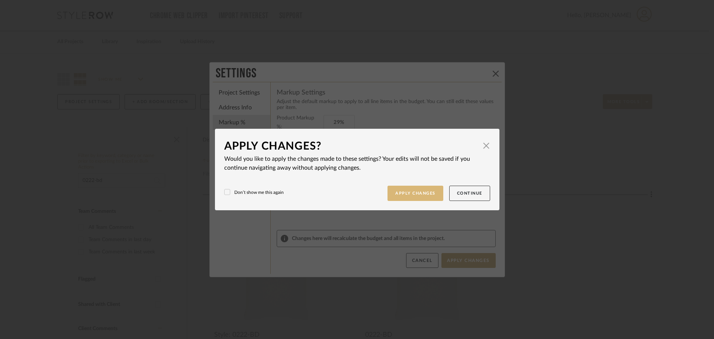
click at [418, 197] on button "Apply Changes" at bounding box center [416, 193] width 56 height 15
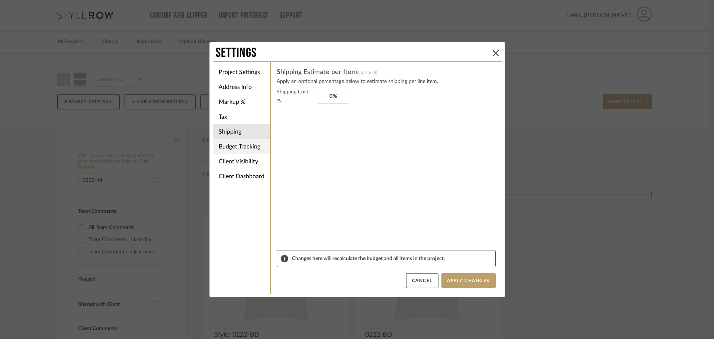
click at [234, 151] on li "Budget Tracking" at bounding box center [242, 146] width 58 height 15
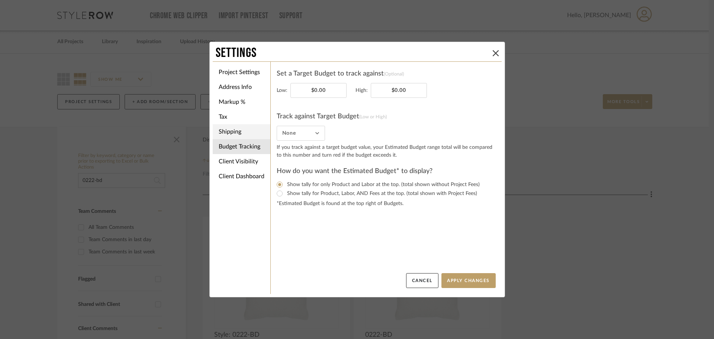
click at [230, 131] on li "Shipping" at bounding box center [242, 131] width 58 height 15
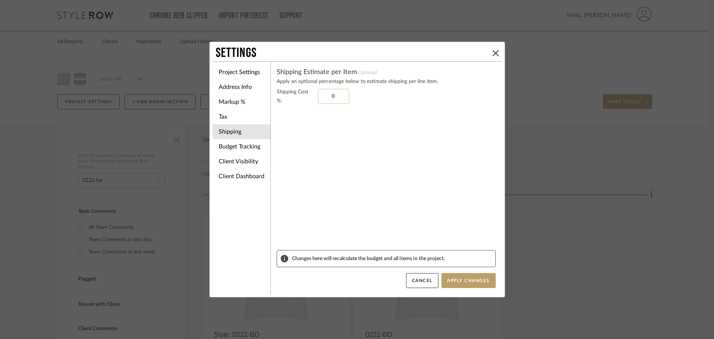
click at [321, 98] on input "0" at bounding box center [333, 96] width 31 height 15
type input "7%"
click at [396, 182] on sr-form-field "Shipping Cost %: 7%" at bounding box center [386, 168] width 219 height 163
click at [466, 287] on button "Apply Changes" at bounding box center [468, 280] width 54 height 15
click at [453, 278] on button "Apply Changes" at bounding box center [468, 280] width 54 height 15
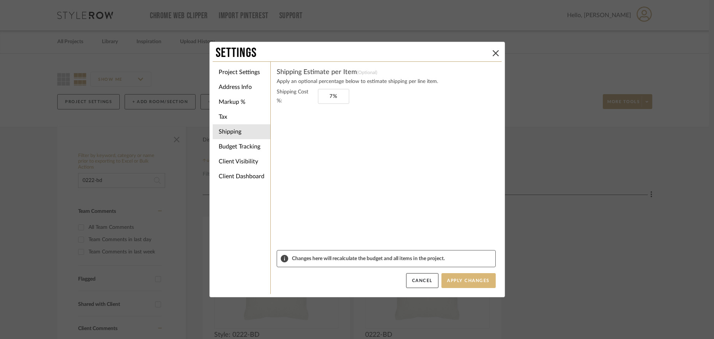
click at [472, 286] on button "Apply Changes" at bounding box center [468, 280] width 54 height 15
click at [495, 54] on icon at bounding box center [496, 53] width 6 height 6
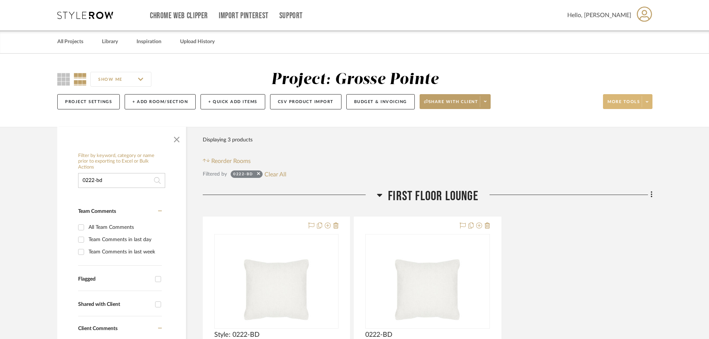
click at [642, 104] on span at bounding box center [647, 101] width 10 height 11
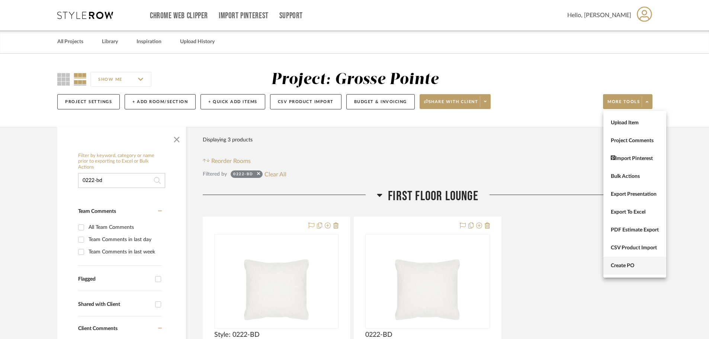
click at [639, 271] on button "Create PO" at bounding box center [634, 266] width 63 height 18
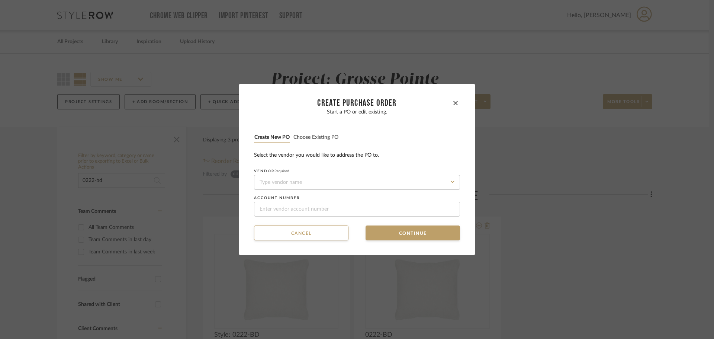
click at [316, 136] on button "Choose existing PO" at bounding box center [316, 137] width 46 height 7
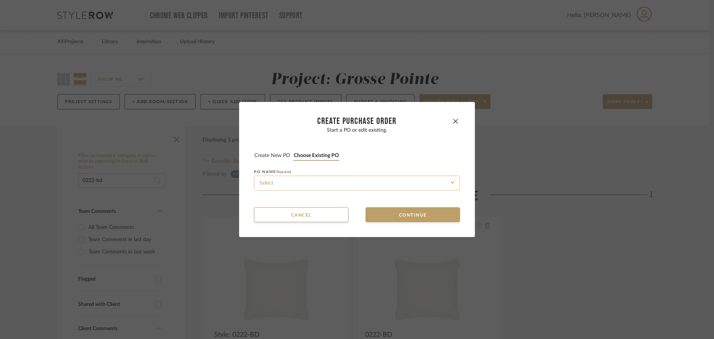
click at [332, 181] on input at bounding box center [357, 183] width 206 height 15
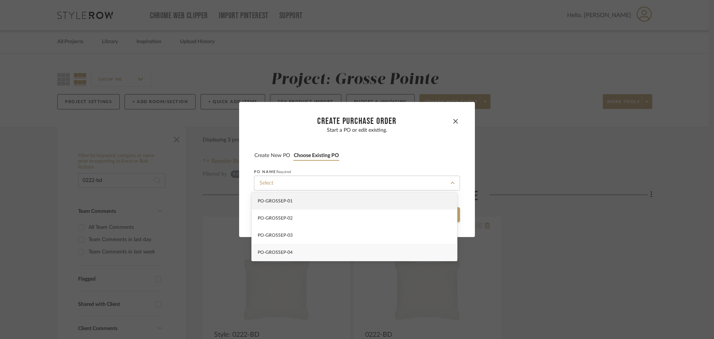
click at [341, 259] on div "PO-GROSSEP-04" at bounding box center [354, 252] width 205 height 17
type input "PO-GROSSEP-04"
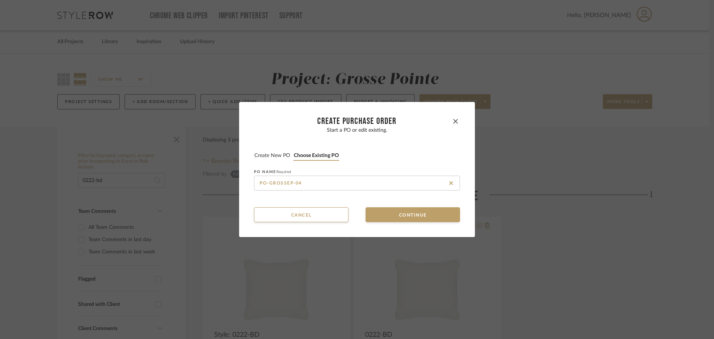
click at [389, 223] on dialog-content "CREATE Purchase order Start a PO or edit existing. Create new PO Choose existin…" at bounding box center [357, 169] width 236 height 135
click at [388, 219] on button "Continue" at bounding box center [413, 214] width 94 height 15
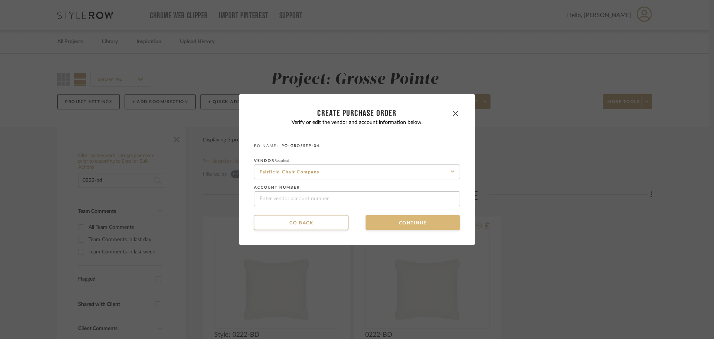
click at [388, 217] on button "Continue" at bounding box center [413, 222] width 94 height 15
click at [385, 222] on button "Continue" at bounding box center [413, 222] width 94 height 15
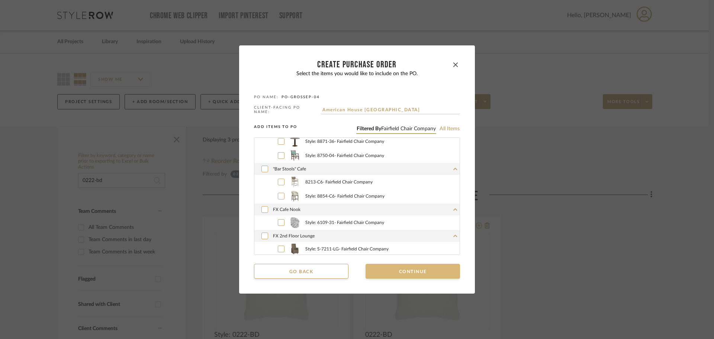
scroll to position [186, 0]
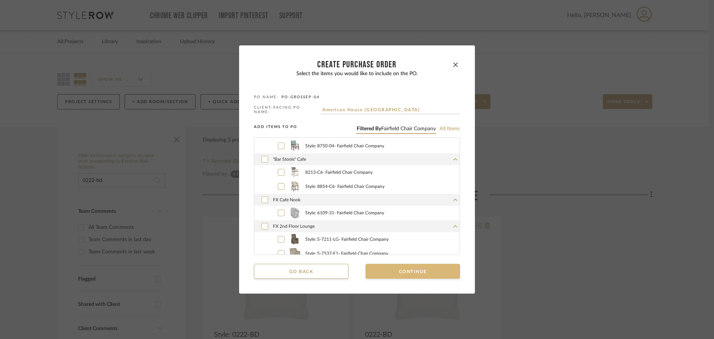
click at [391, 272] on button "Continue" at bounding box center [413, 271] width 94 height 15
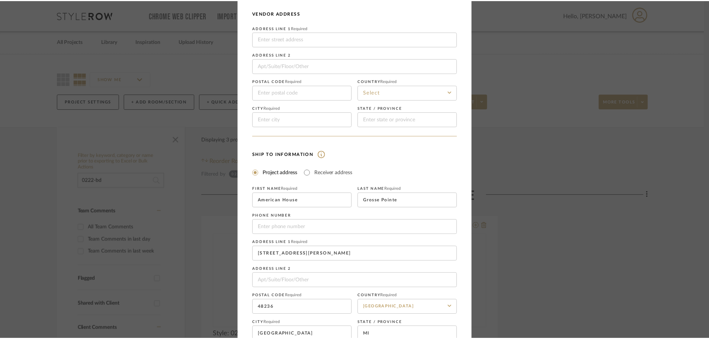
scroll to position [87, 0]
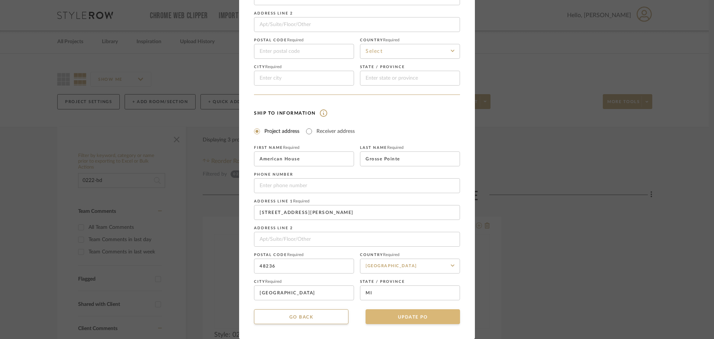
click at [406, 318] on button "UPDATE PO" at bounding box center [413, 316] width 94 height 15
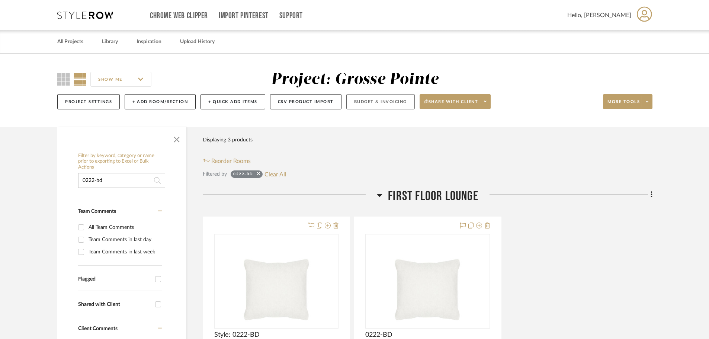
click at [377, 96] on button "Budget & Invoicing" at bounding box center [380, 101] width 68 height 15
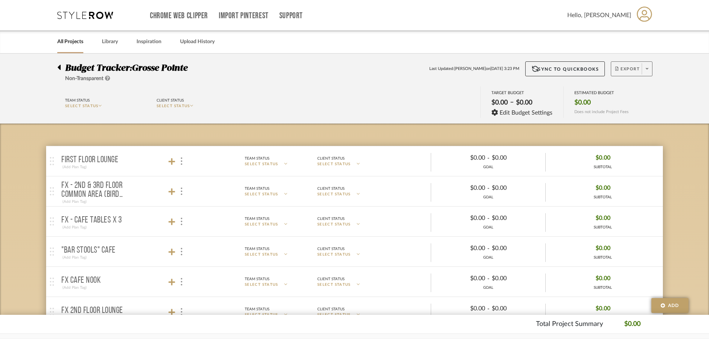
click at [651, 70] on span at bounding box center [647, 68] width 10 height 11
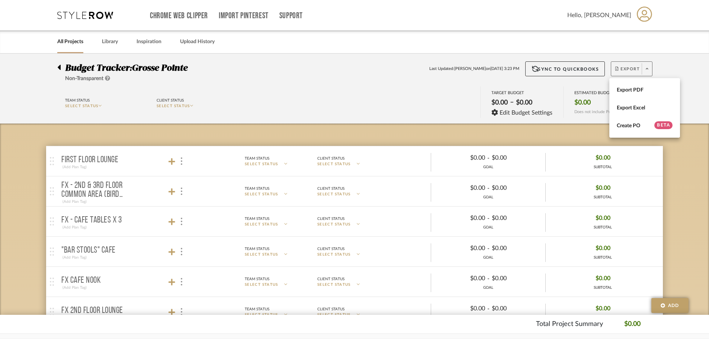
click at [651, 70] on div at bounding box center [354, 169] width 709 height 339
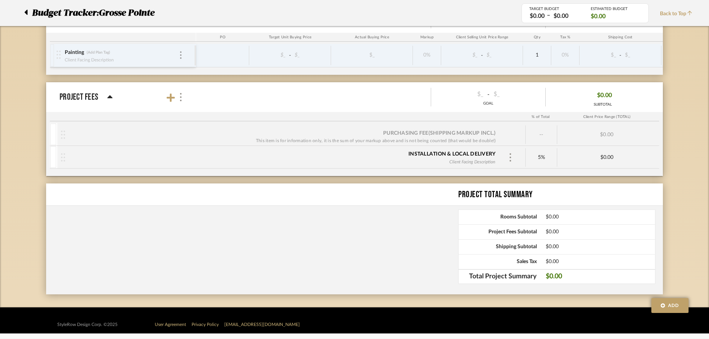
scroll to position [537, 0]
